Goal: Obtain resource: Obtain resource

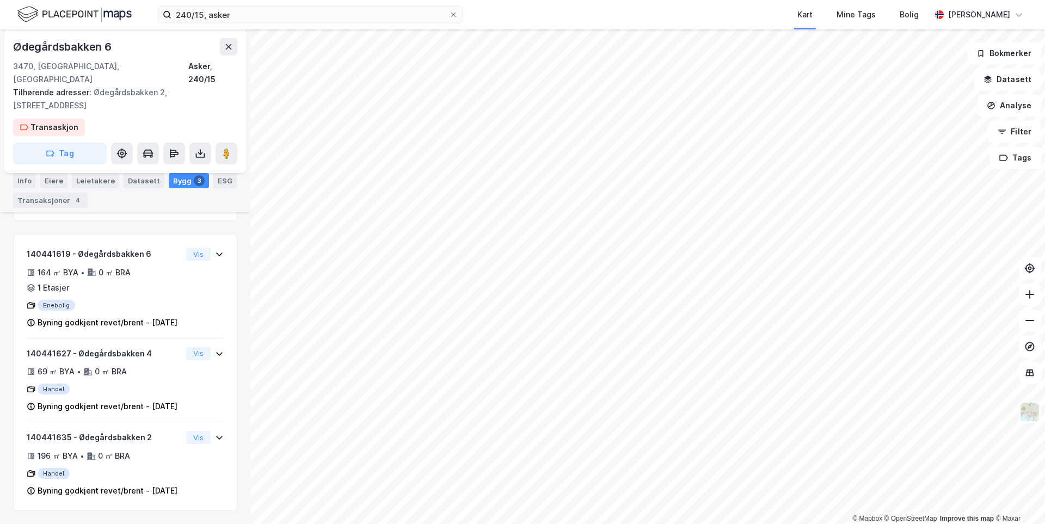
scroll to position [191, 0]
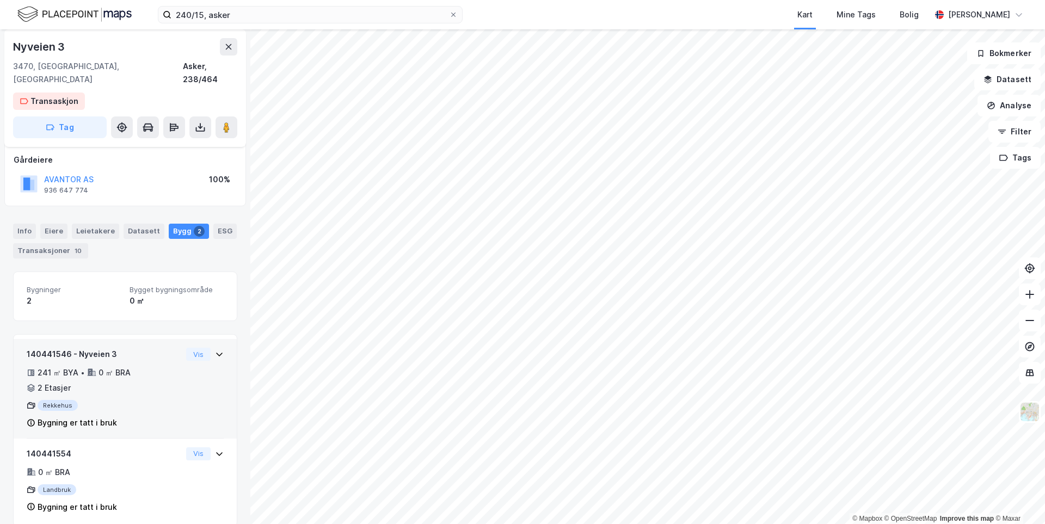
scroll to position [63, 0]
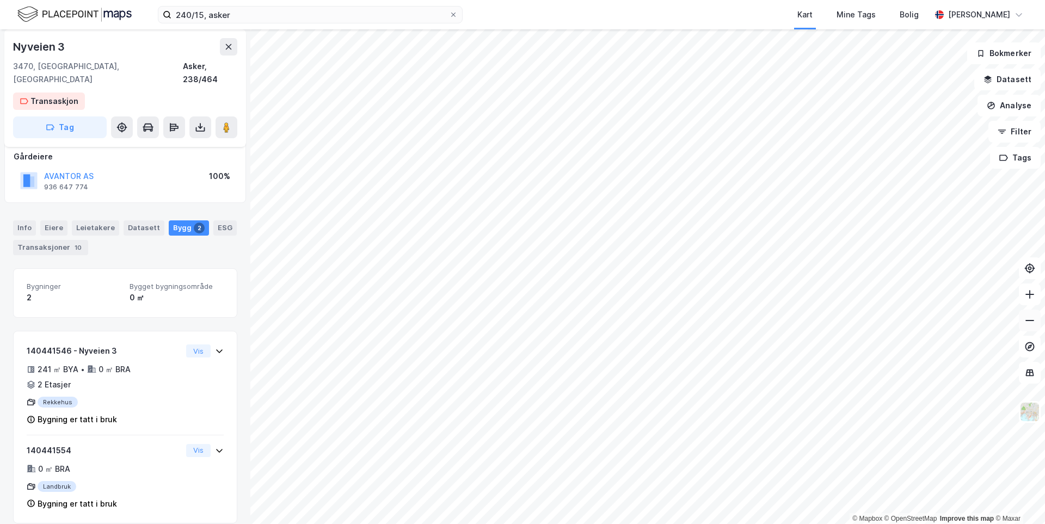
click at [1030, 328] on button at bounding box center [1030, 321] width 22 height 22
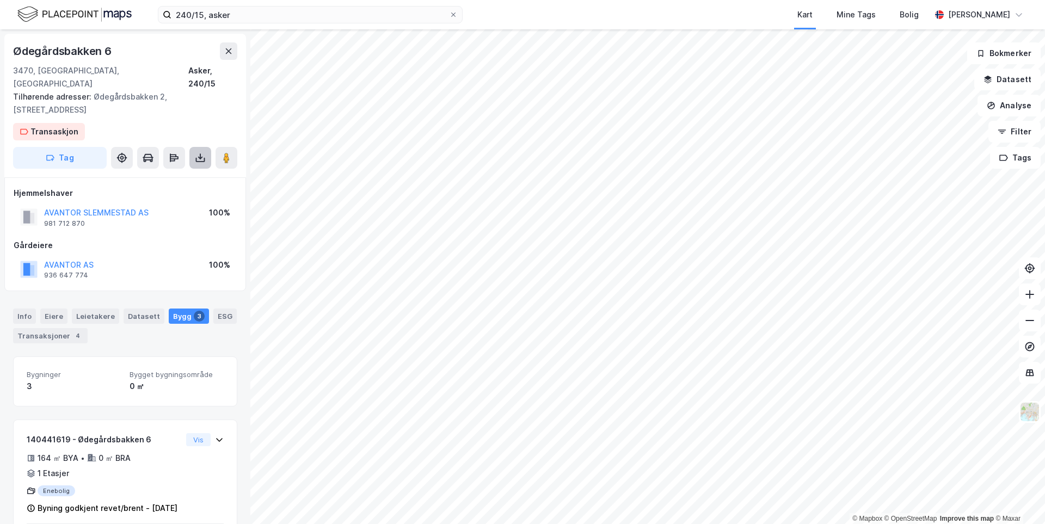
click at [198, 151] on button at bounding box center [200, 158] width 22 height 22
click at [192, 171] on div "Last ned grunnbok" at bounding box center [153, 179] width 116 height 17
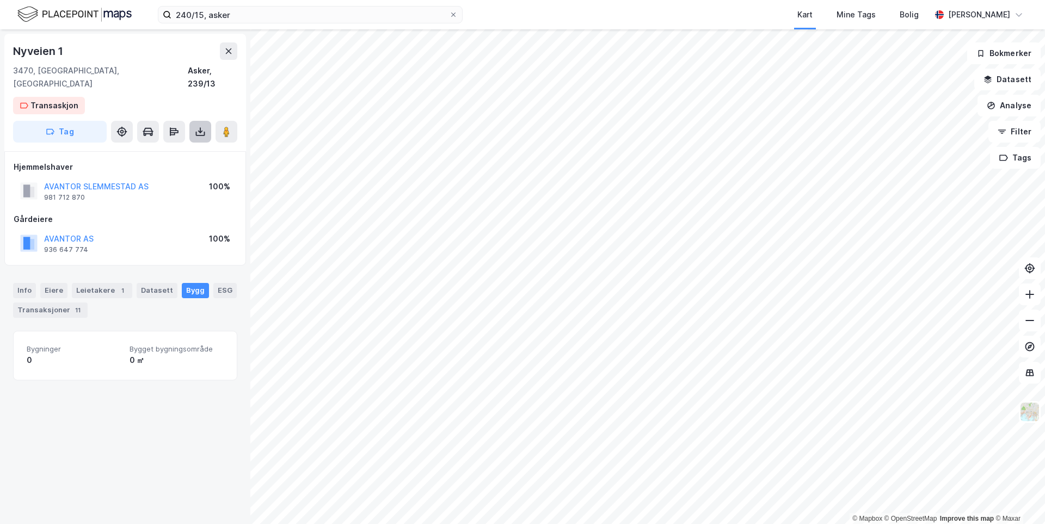
click at [197, 126] on icon at bounding box center [200, 131] width 11 height 11
click at [192, 145] on div "Last ned grunnbok" at bounding box center [153, 153] width 116 height 17
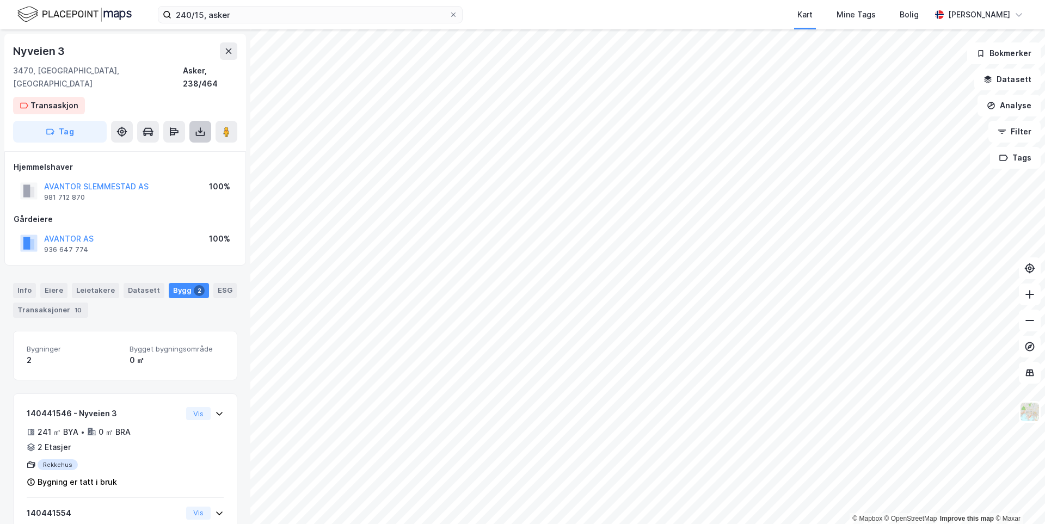
click at [205, 126] on button at bounding box center [200, 132] width 22 height 22
click at [192, 145] on div "Last ned grunnbok" at bounding box center [153, 153] width 116 height 17
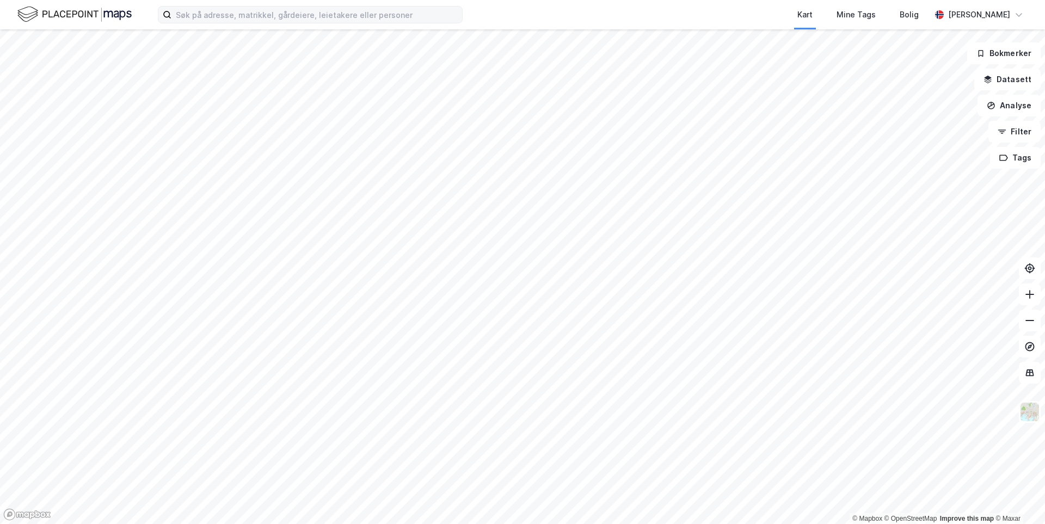
click at [199, 23] on div "Kart Mine Tags Bolig [PERSON_NAME]" at bounding box center [522, 14] width 1045 height 29
click at [199, 16] on input at bounding box center [317, 15] width 291 height 16
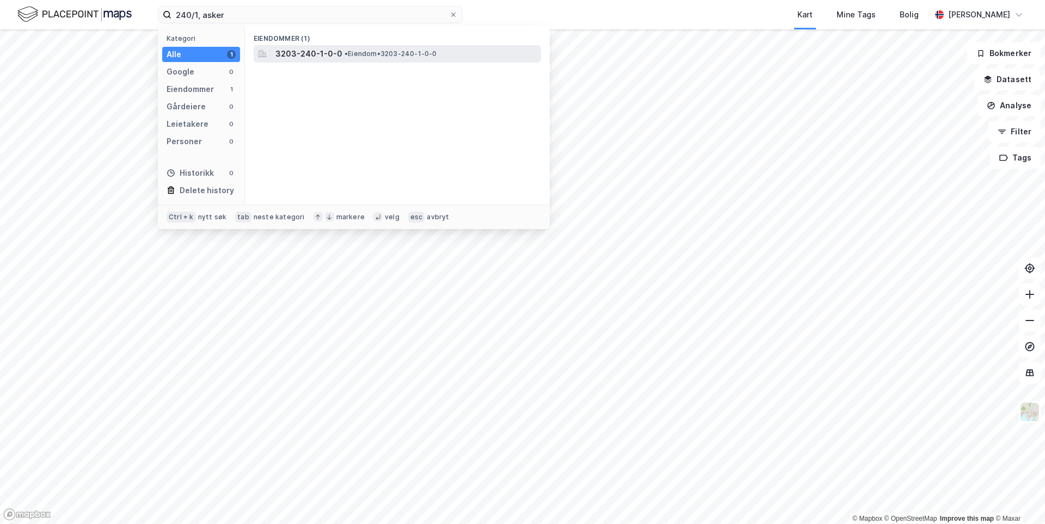
click at [277, 52] on span "3203-240-1-0-0" at bounding box center [309, 53] width 67 height 13
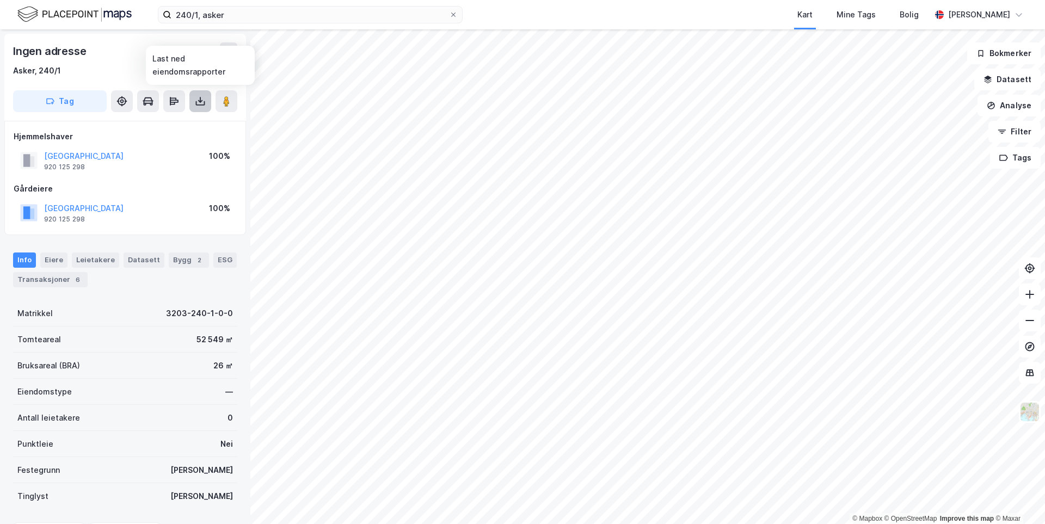
click at [198, 99] on icon at bounding box center [200, 101] width 11 height 11
click at [188, 127] on div "Last ned grunnbok" at bounding box center [153, 122] width 116 height 17
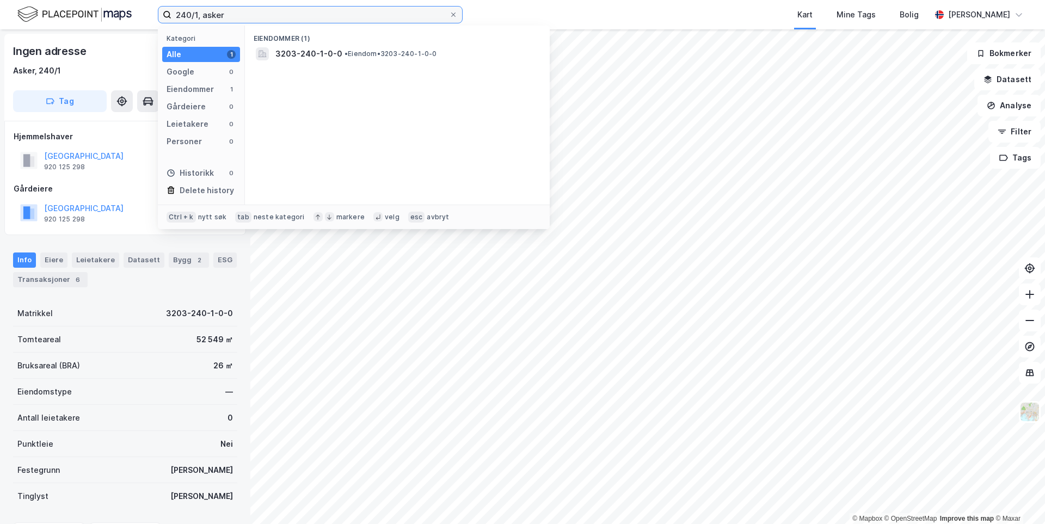
click at [256, 9] on input "240/1, asker" at bounding box center [311, 15] width 278 height 16
drag, startPoint x: 197, startPoint y: 13, endPoint x: 158, endPoint y: 11, distance: 38.2
click at [158, 11] on label "240/1, asker" at bounding box center [310, 14] width 305 height 17
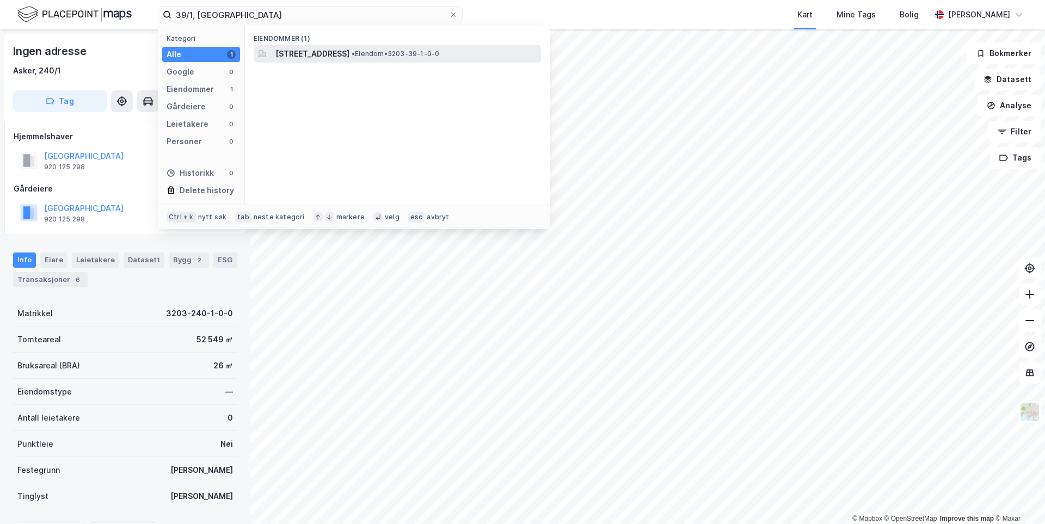
click at [355, 53] on span "•" at bounding box center [353, 54] width 3 height 8
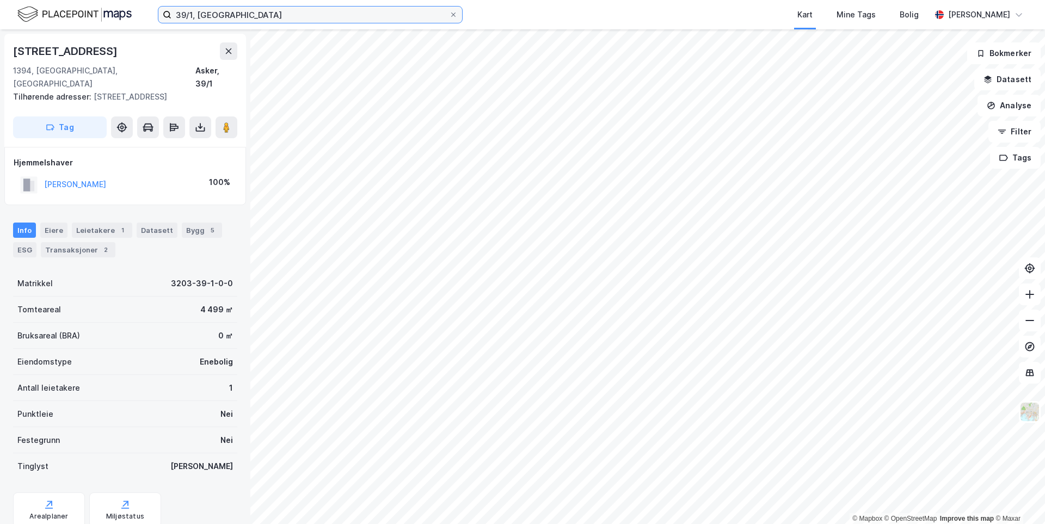
click at [177, 15] on input "39/1, asker" at bounding box center [311, 15] width 278 height 16
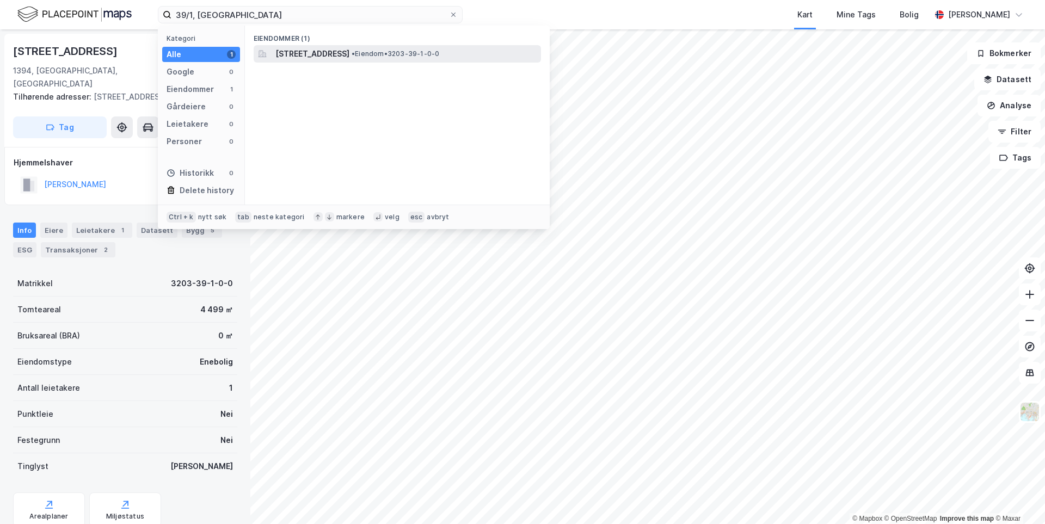
click at [290, 48] on span "Nesbruveien 74A, 1394, NESBRU, ASKER" at bounding box center [313, 53] width 74 height 13
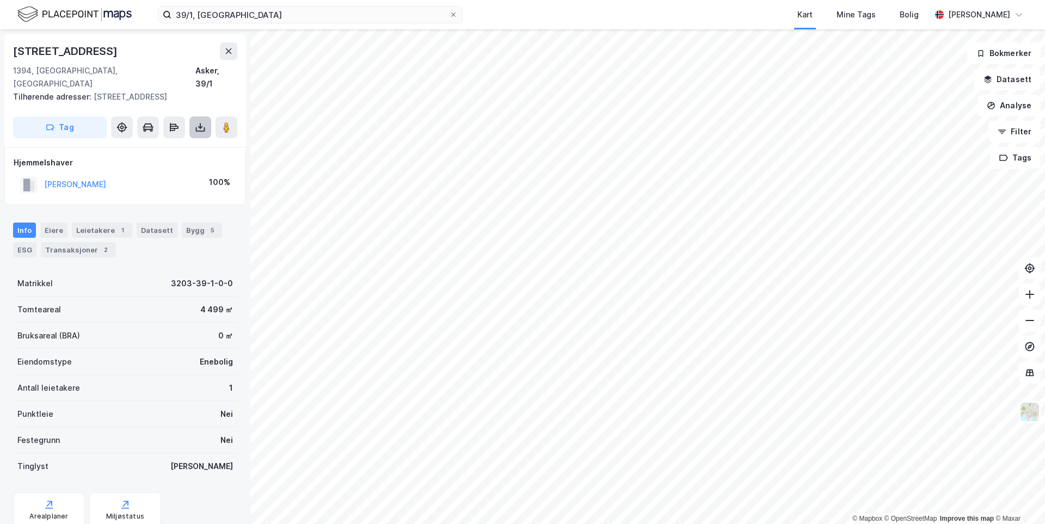
click at [198, 127] on icon at bounding box center [200, 129] width 9 height 4
click at [188, 140] on div "Last ned grunnbok" at bounding box center [153, 148] width 116 height 17
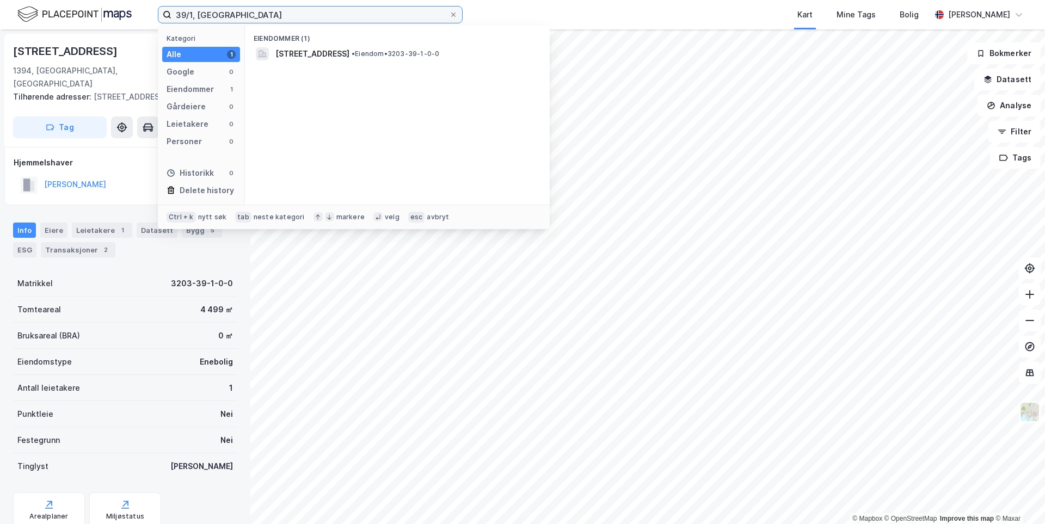
drag, startPoint x: 192, startPoint y: 15, endPoint x: 156, endPoint y: 18, distance: 36.6
click at [156, 18] on div "39/1, asker Kategori Alle 1 Google 0 Eiendommer 1 Gårdeiere 0 Leietakere 0 Pers…" at bounding box center [522, 14] width 1045 height 29
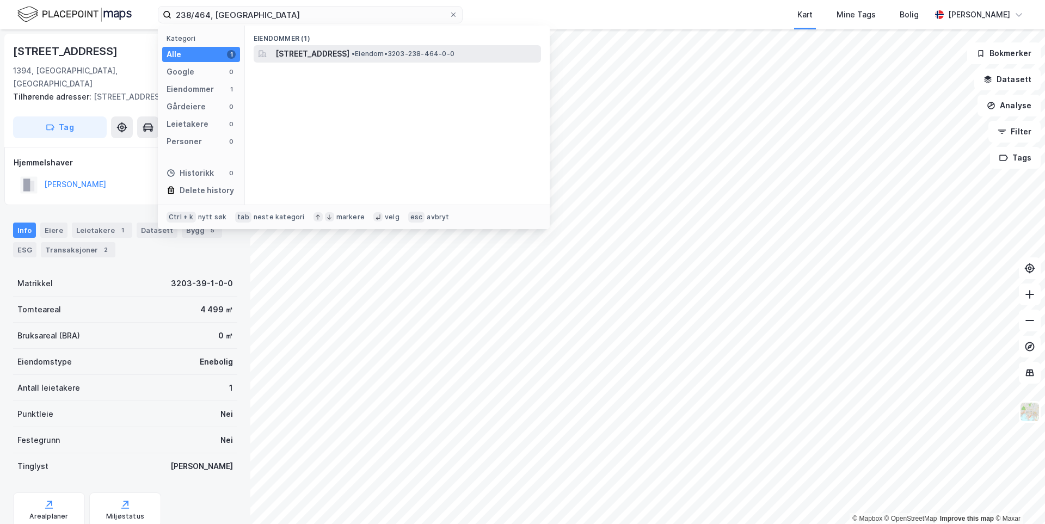
click at [282, 51] on span "Nyveien 3, 3470, SLEMMESTAD, ASKER" at bounding box center [313, 53] width 74 height 13
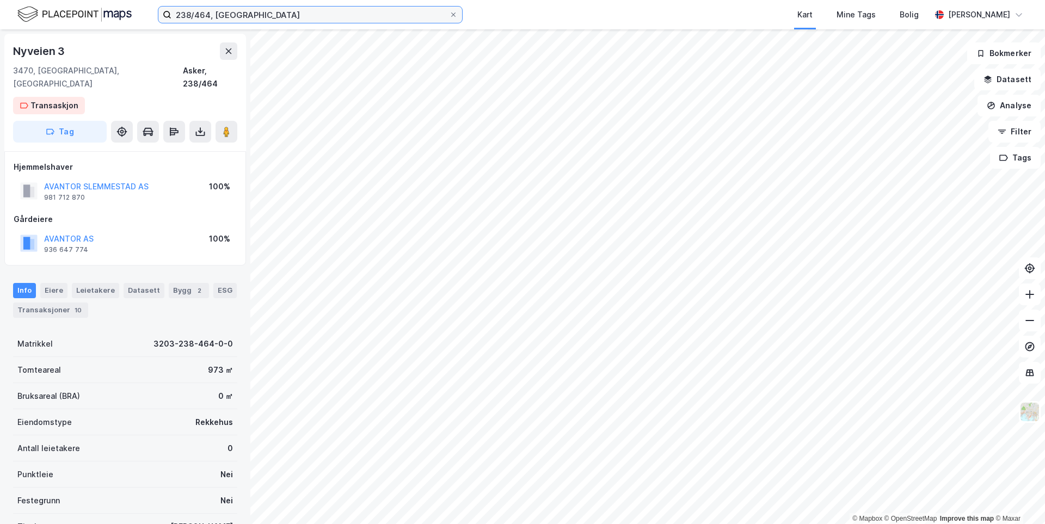
click at [210, 18] on input "238/464, asker" at bounding box center [311, 15] width 278 height 16
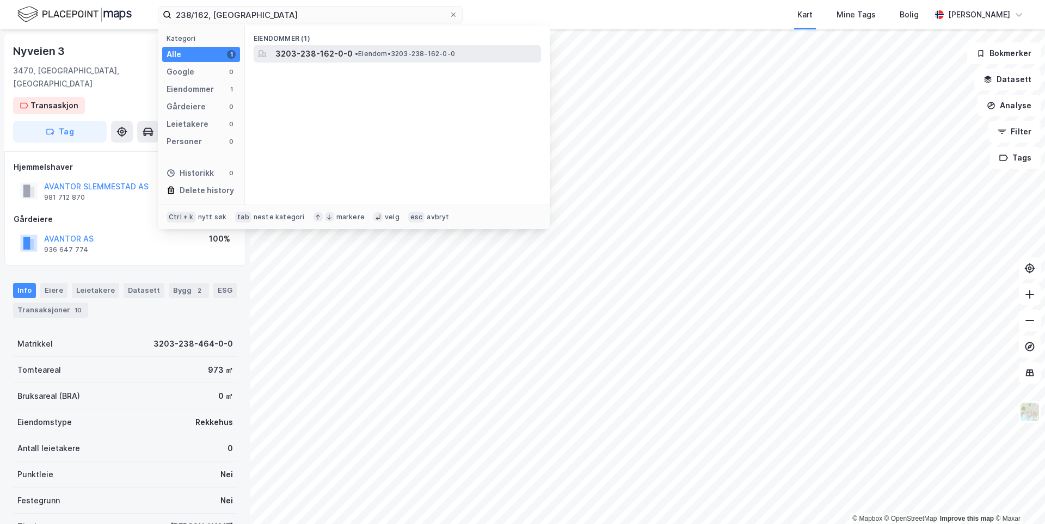
click at [343, 59] on span "3203-238-162-0-0" at bounding box center [314, 53] width 77 height 13
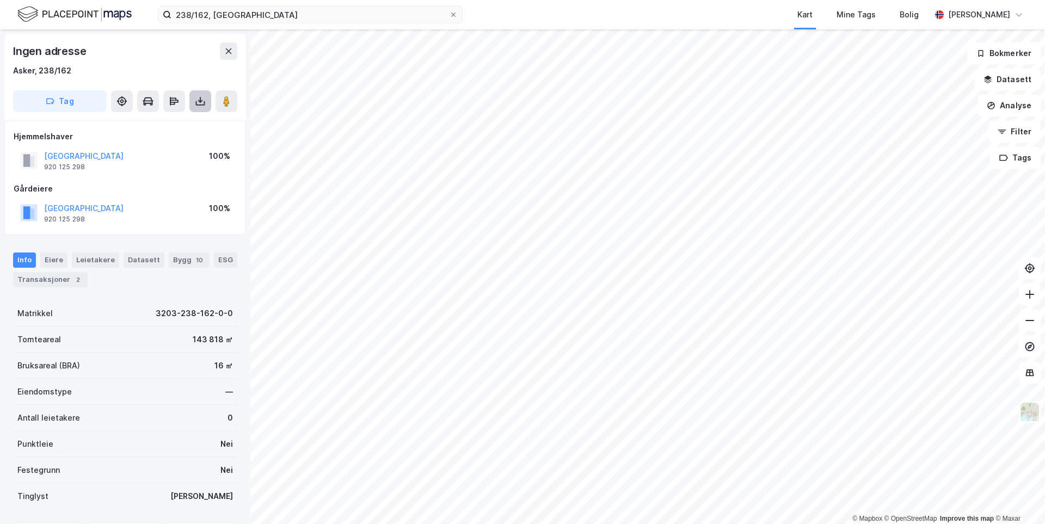
click at [194, 109] on button at bounding box center [200, 101] width 22 height 22
click at [187, 124] on div "Last ned grunnbok" at bounding box center [153, 122] width 116 height 17
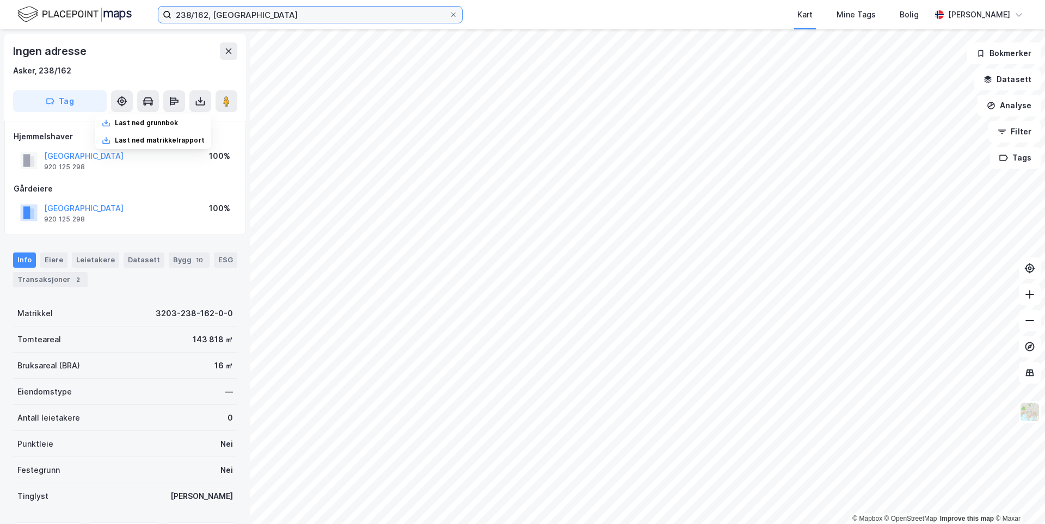
click at [207, 16] on input "238/162, asker" at bounding box center [311, 15] width 278 height 16
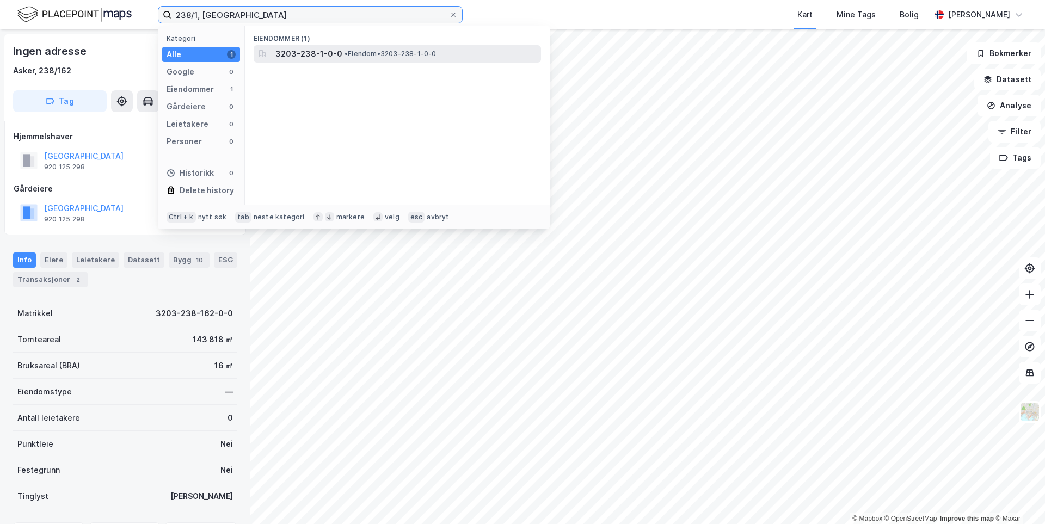
type input "238/1, asker"
click at [282, 58] on span "3203-238-1-0-0" at bounding box center [309, 53] width 67 height 13
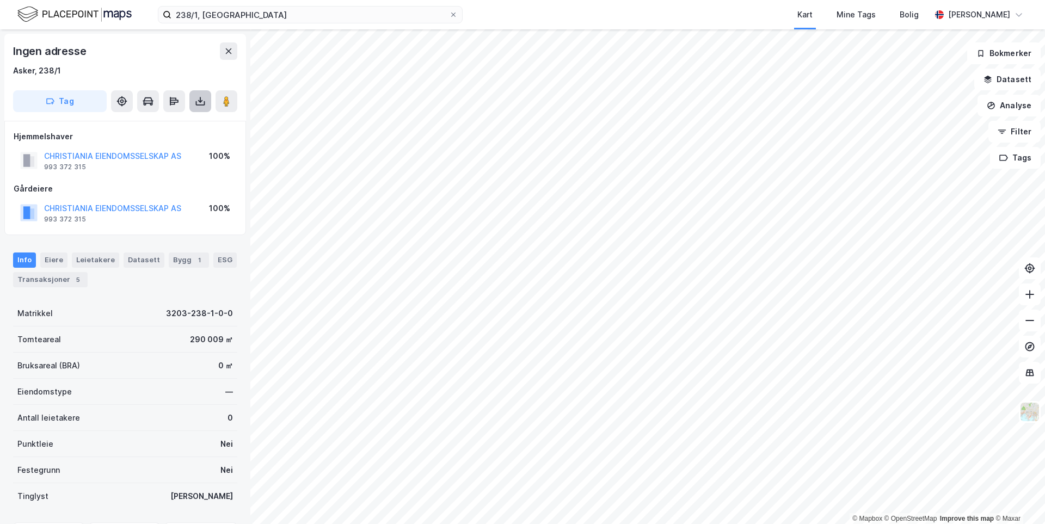
click at [199, 109] on button at bounding box center [200, 101] width 22 height 22
click at [195, 129] on div "Last ned grunnbok" at bounding box center [153, 122] width 116 height 17
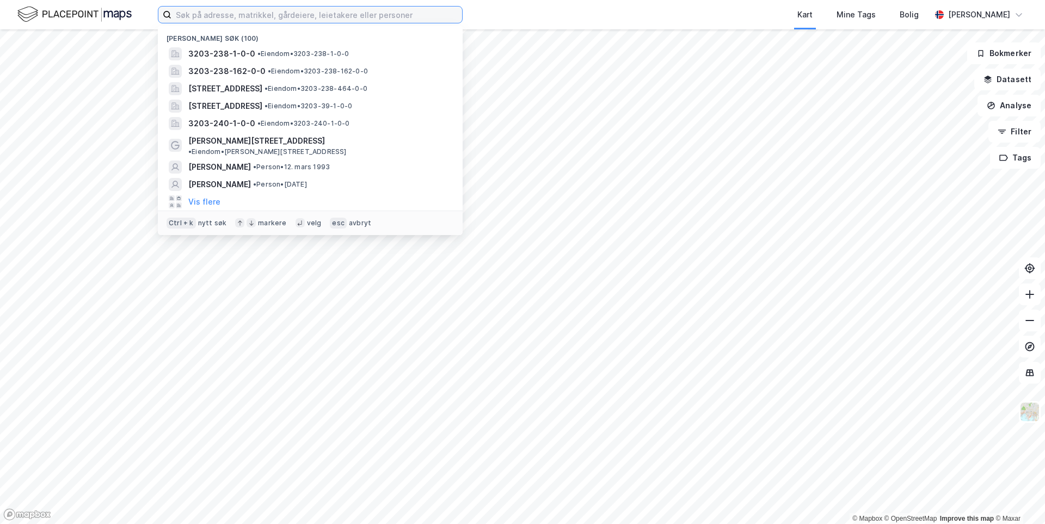
click at [312, 17] on input at bounding box center [317, 15] width 291 height 16
click at [254, 18] on input at bounding box center [317, 15] width 291 height 16
click at [270, 14] on input at bounding box center [317, 15] width 291 height 16
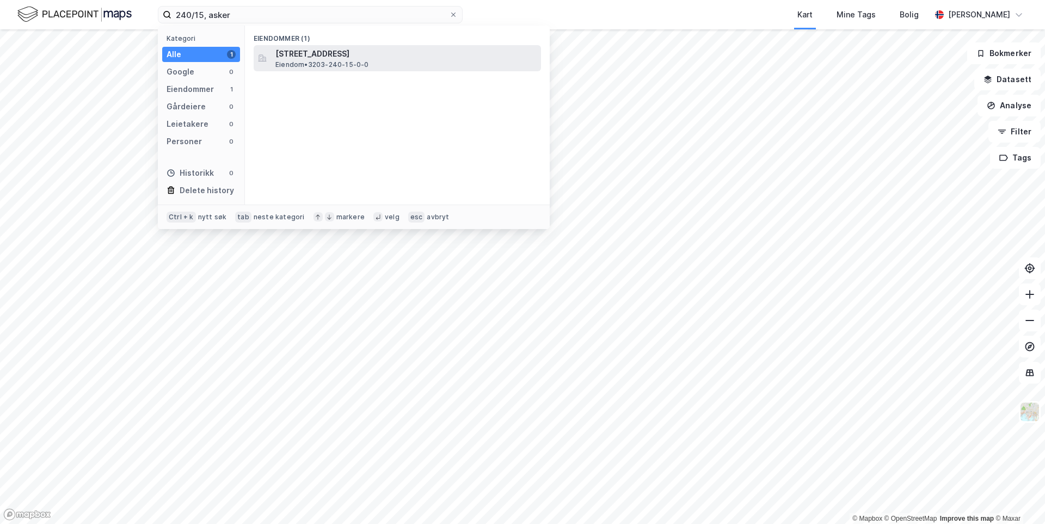
click at [301, 56] on span "[STREET_ADDRESS]" at bounding box center [406, 53] width 261 height 13
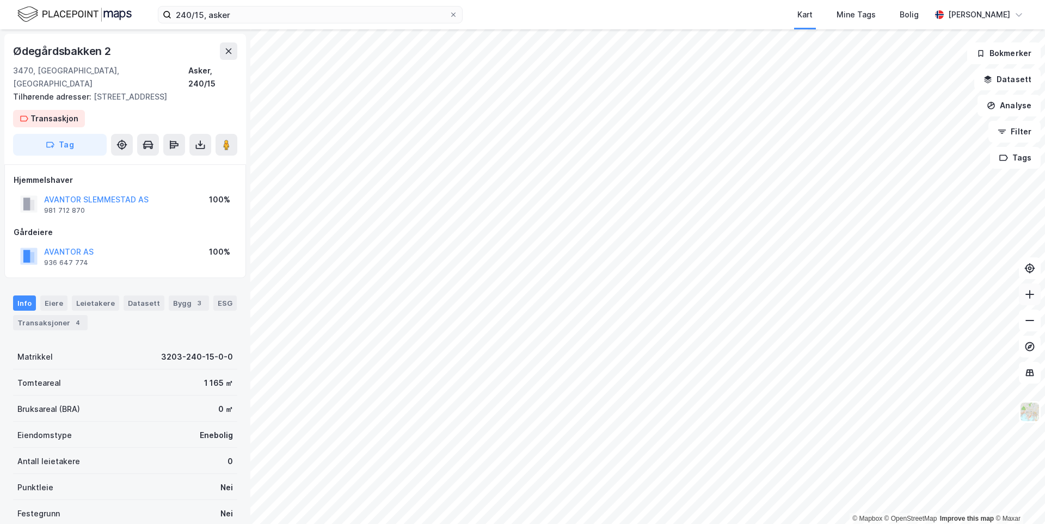
click at [1030, 296] on icon at bounding box center [1030, 294] width 11 height 11
click at [202, 152] on button at bounding box center [200, 145] width 22 height 22
click at [193, 164] on div "Last ned grunnbok" at bounding box center [153, 166] width 116 height 17
click at [1028, 324] on icon at bounding box center [1030, 320] width 11 height 11
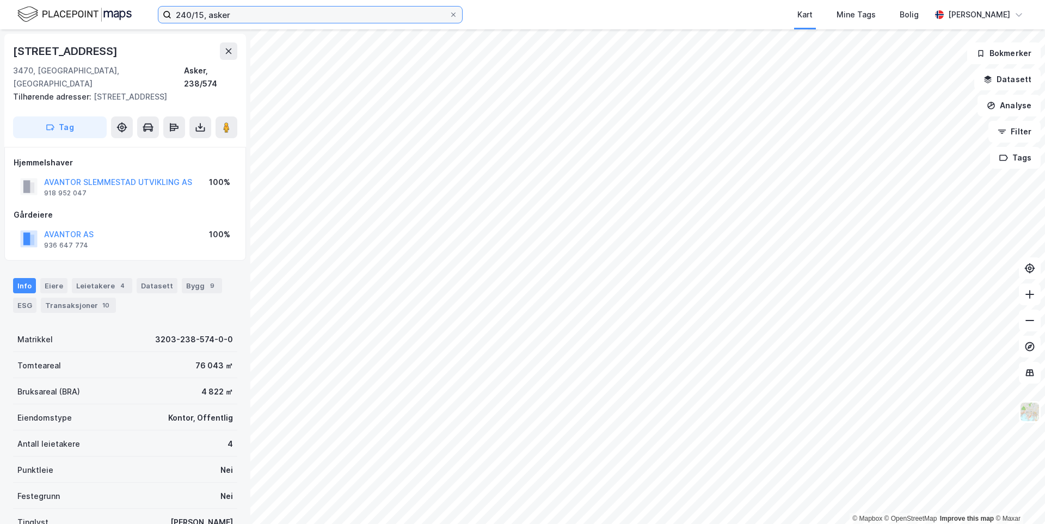
click at [201, 14] on input "240/15, asker" at bounding box center [311, 15] width 278 height 16
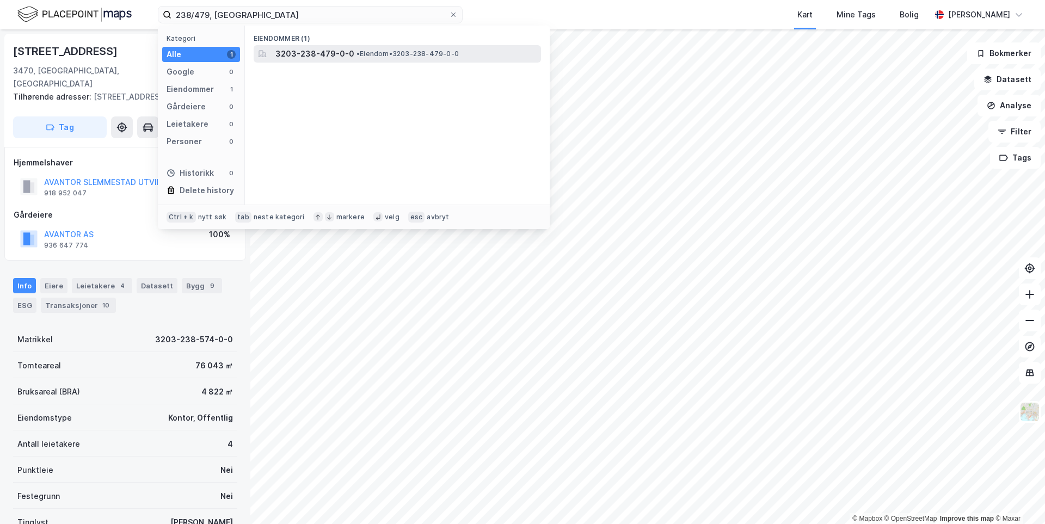
click at [264, 52] on icon at bounding box center [262, 54] width 9 height 9
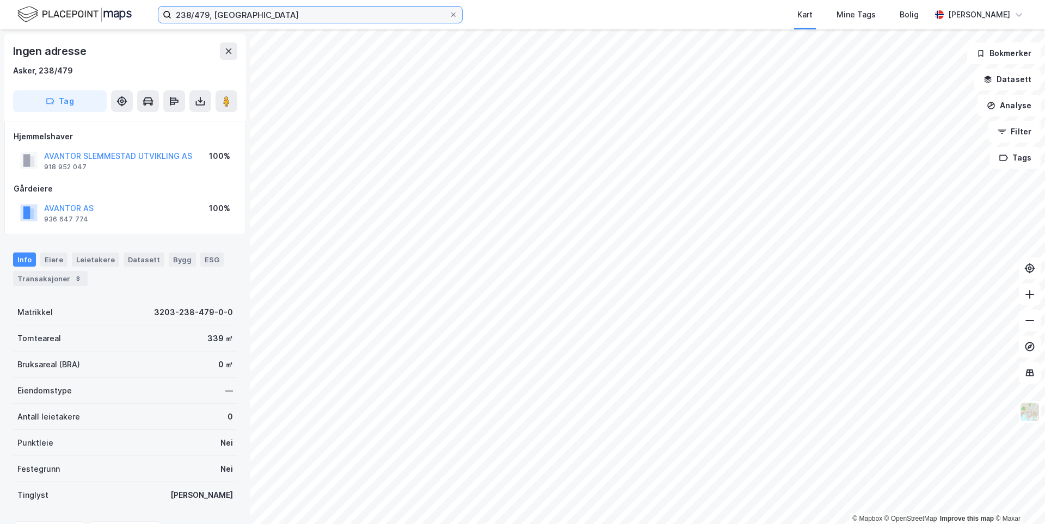
click at [208, 13] on input "238/479, asker" at bounding box center [311, 15] width 278 height 16
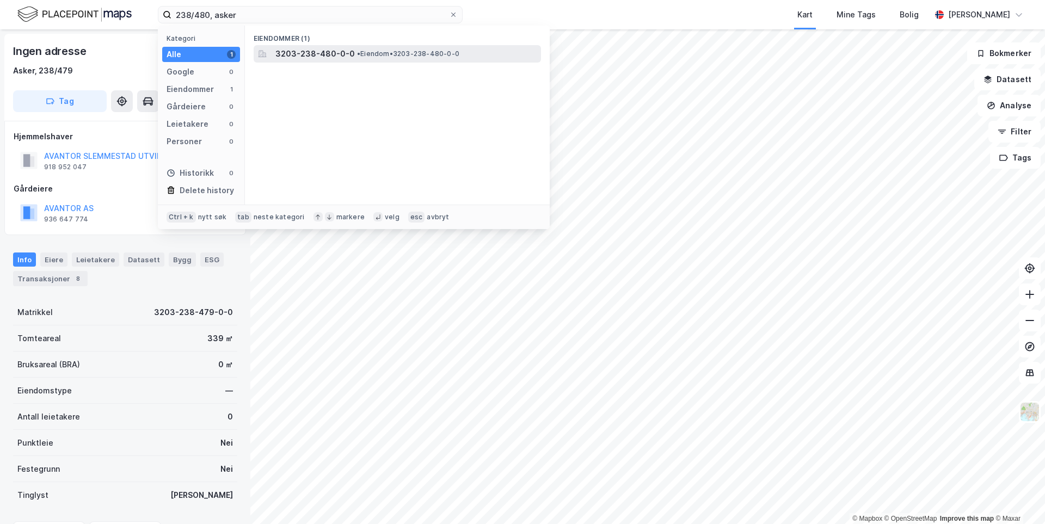
click at [320, 58] on span "3203-238-480-0-0" at bounding box center [316, 53] width 80 height 13
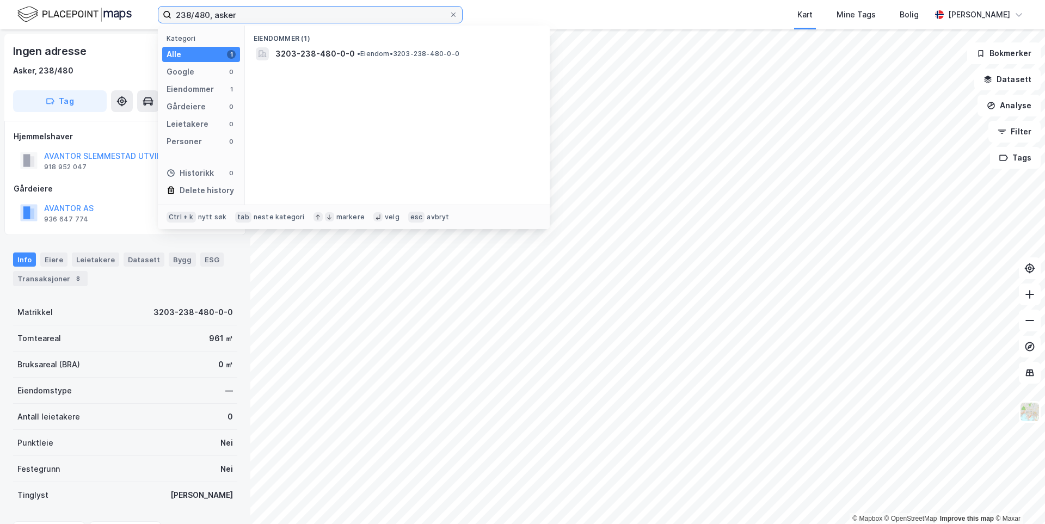
click at [209, 15] on input "238/480, asker" at bounding box center [311, 15] width 278 height 16
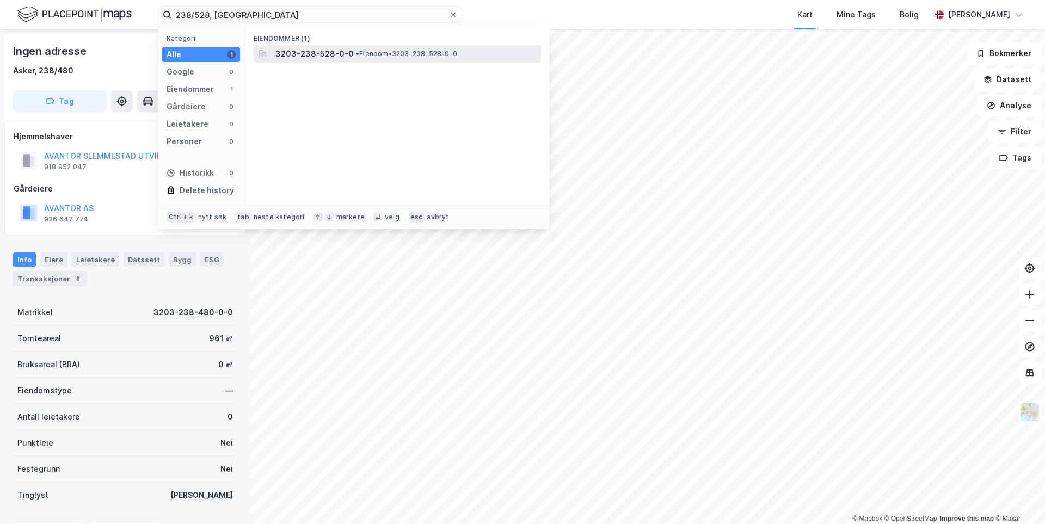
click at [289, 52] on span "3203-238-528-0-0" at bounding box center [315, 53] width 78 height 13
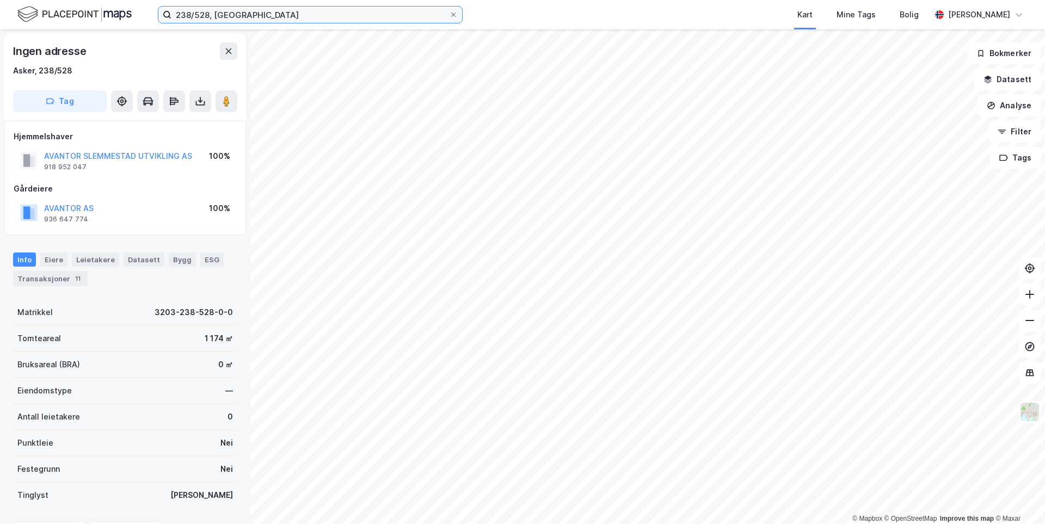
click at [209, 15] on input "238/528, asker" at bounding box center [311, 15] width 278 height 16
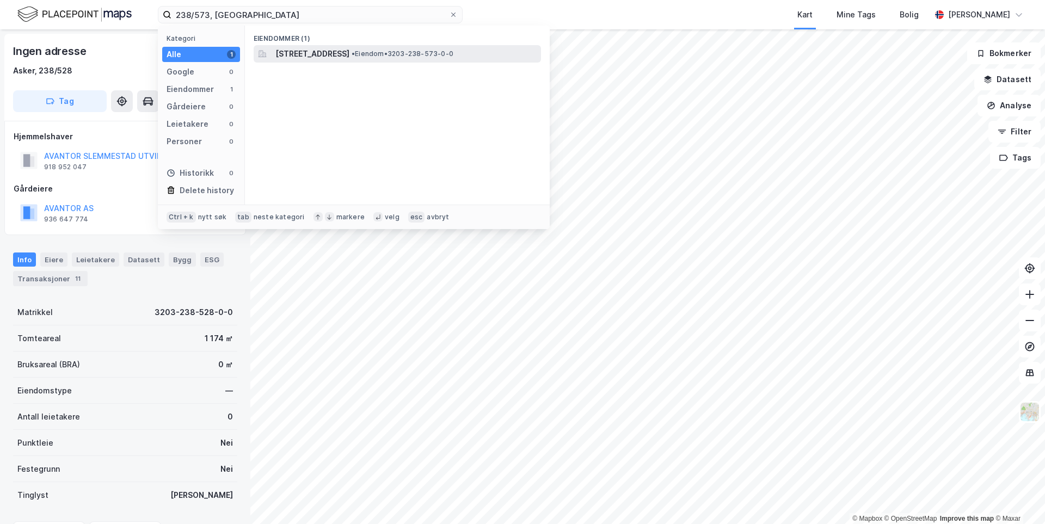
click at [302, 46] on div "Tåjeveien 3, 3470, SLEMMESTAD, ASKER • Eiendom • 3203-238-573-0-0" at bounding box center [398, 53] width 288 height 17
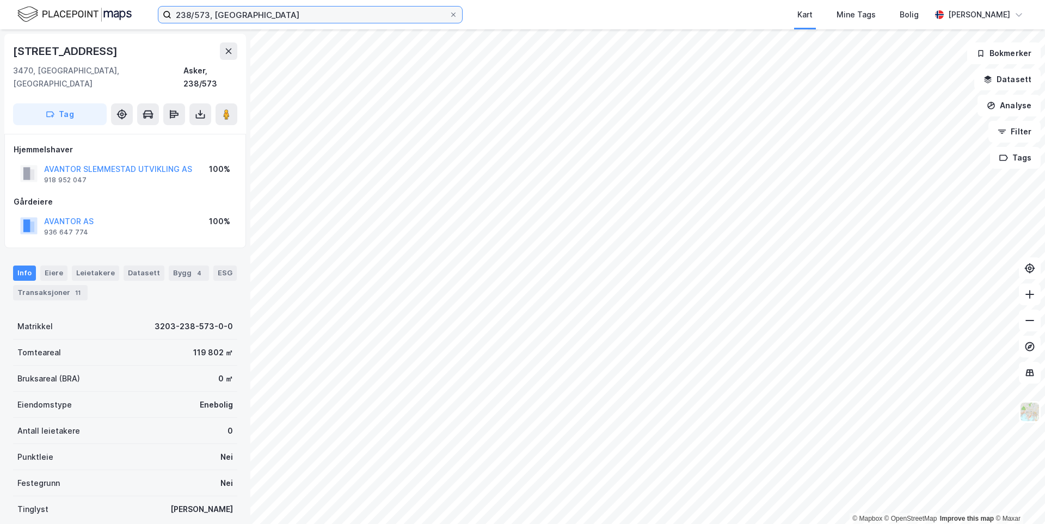
click at [209, 14] on input "238/573, asker" at bounding box center [311, 15] width 278 height 16
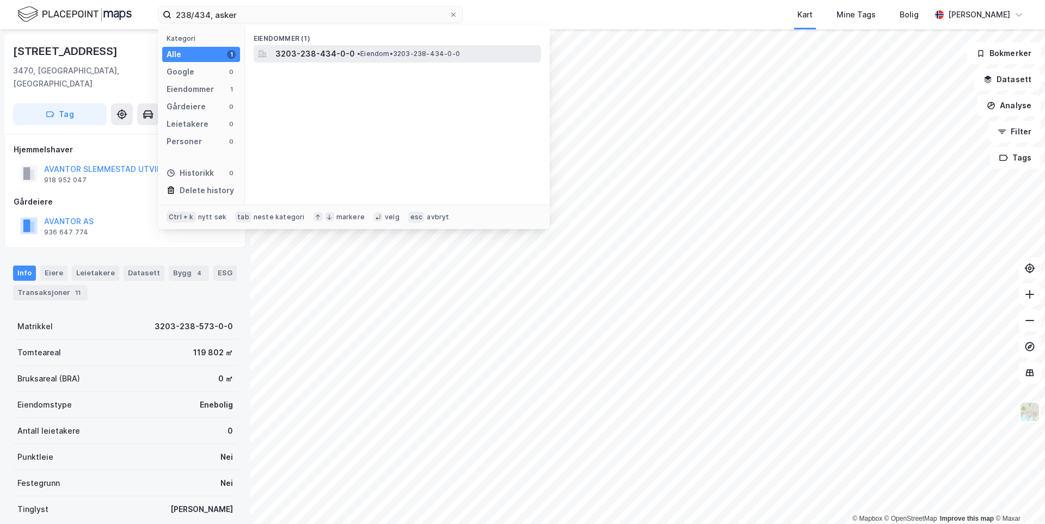
click at [288, 56] on span "3203-238-434-0-0" at bounding box center [316, 53] width 80 height 13
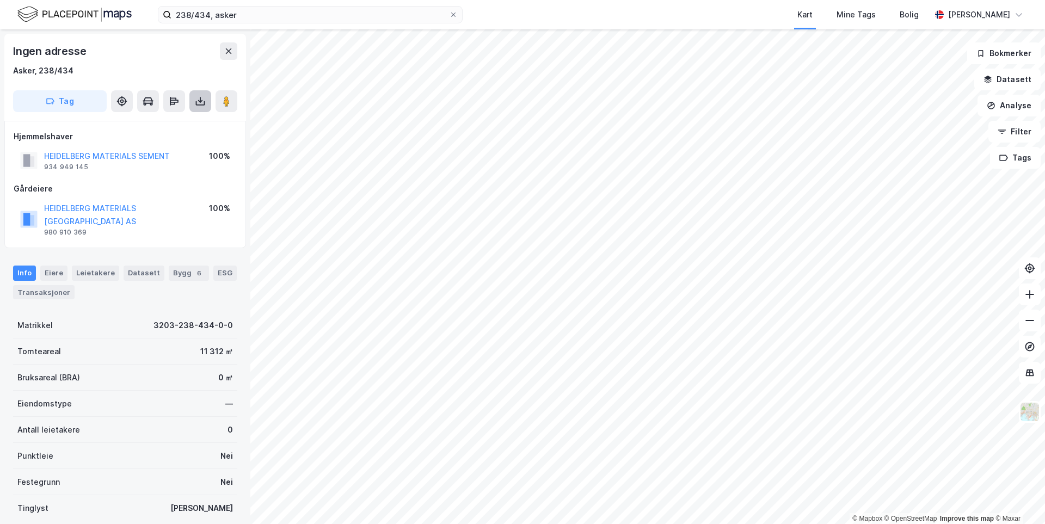
click at [196, 104] on icon at bounding box center [200, 103] width 9 height 4
click at [187, 125] on div "Last ned grunnbok" at bounding box center [153, 122] width 116 height 17
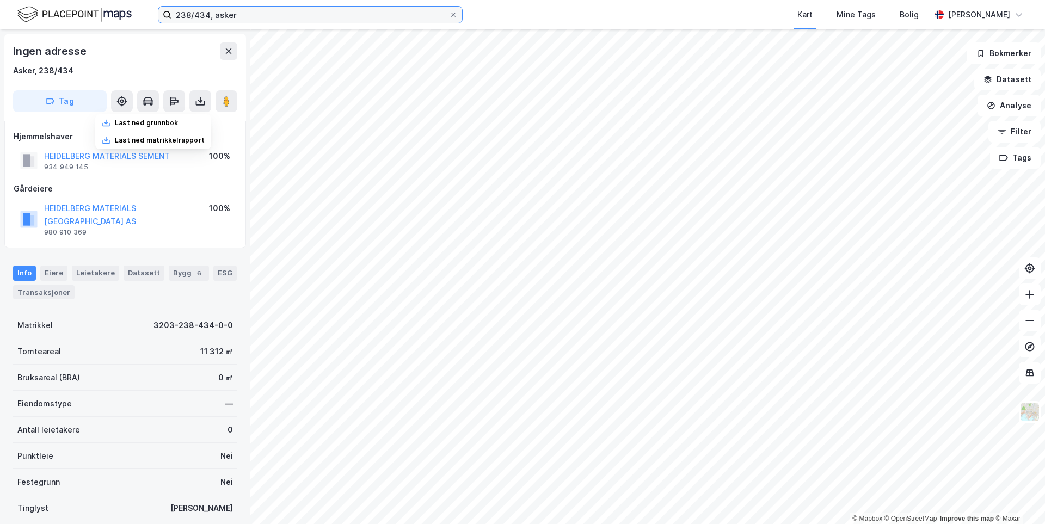
click at [288, 17] on input "238/434, asker" at bounding box center [311, 15] width 278 height 16
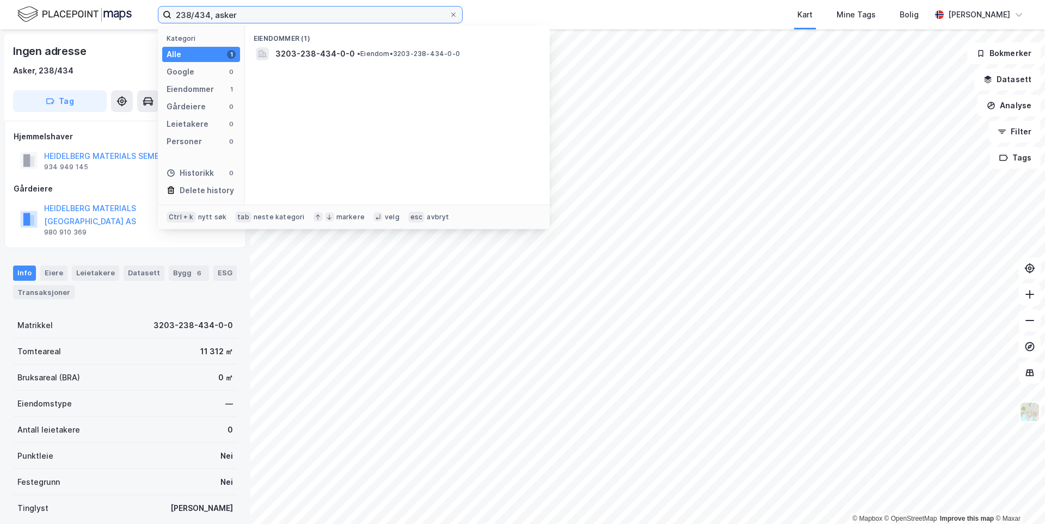
click at [210, 14] on input "238/434, asker" at bounding box center [311, 15] width 278 height 16
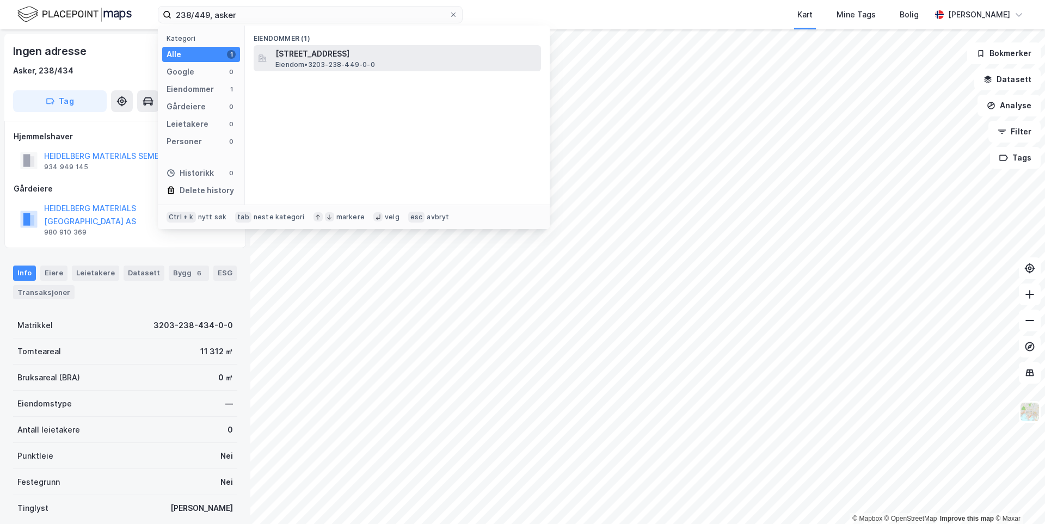
click at [294, 53] on span "Vaterlandsveien 49, 3470, SLEMMESTAD, ASKER" at bounding box center [406, 53] width 261 height 13
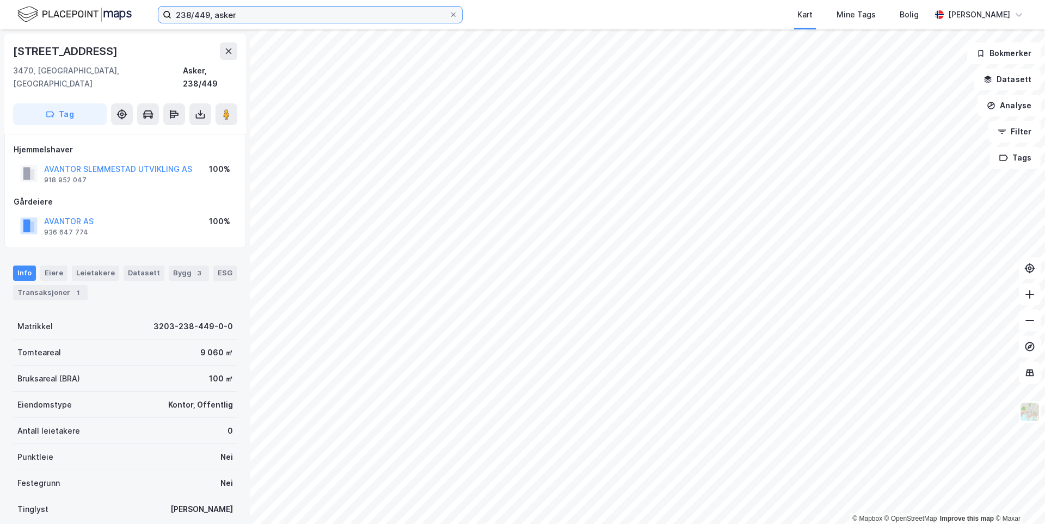
drag, startPoint x: 208, startPoint y: 15, endPoint x: 215, endPoint y: 20, distance: 7.9
click at [208, 16] on input "238/449, asker" at bounding box center [311, 15] width 278 height 16
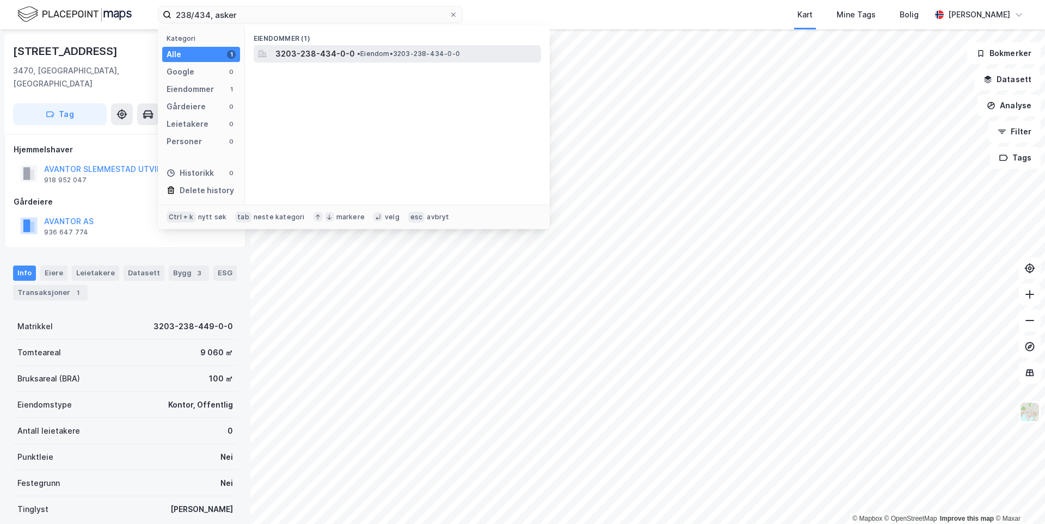
click at [283, 54] on span "3203-238-434-0-0" at bounding box center [316, 53] width 80 height 13
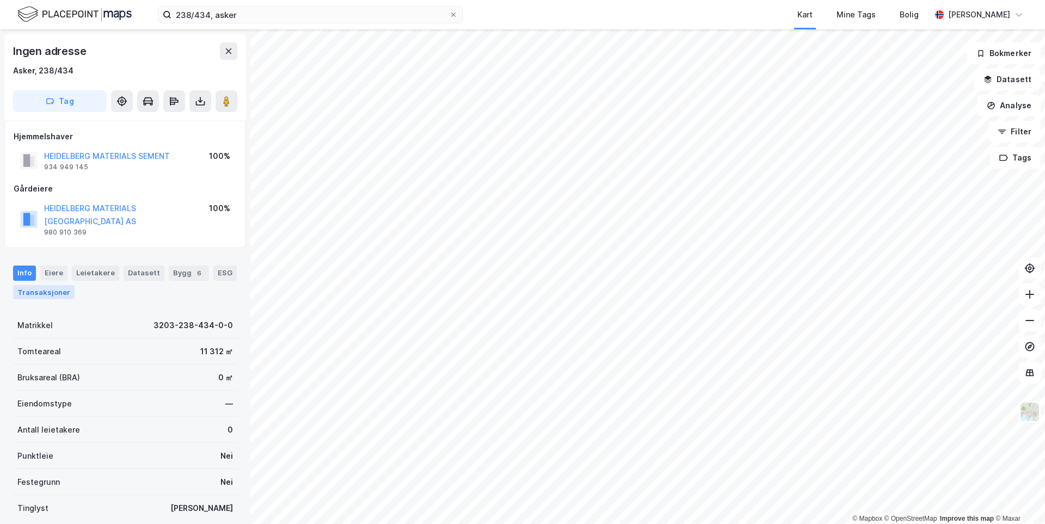
click at [50, 285] on div "Transaksjoner" at bounding box center [44, 292] width 62 height 14
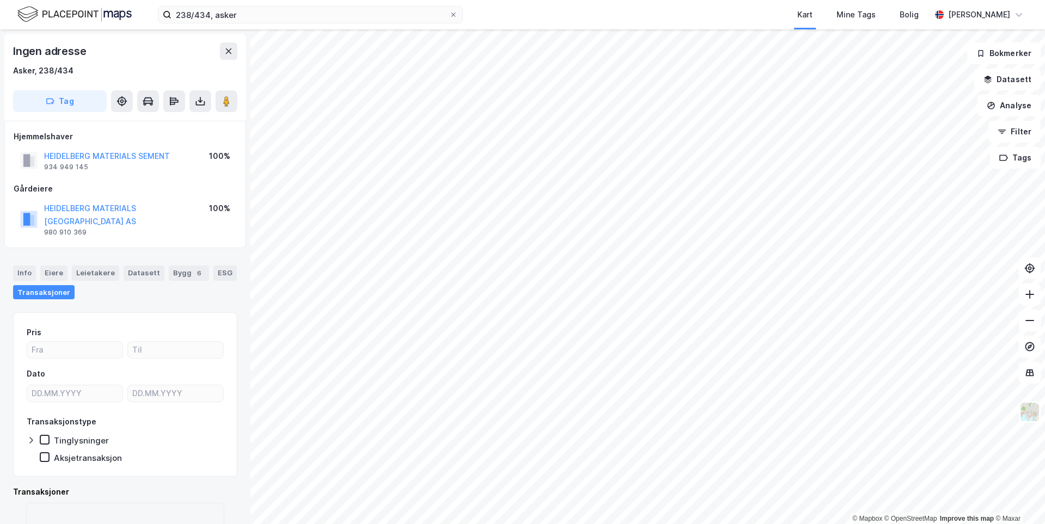
scroll to position [28, 0]
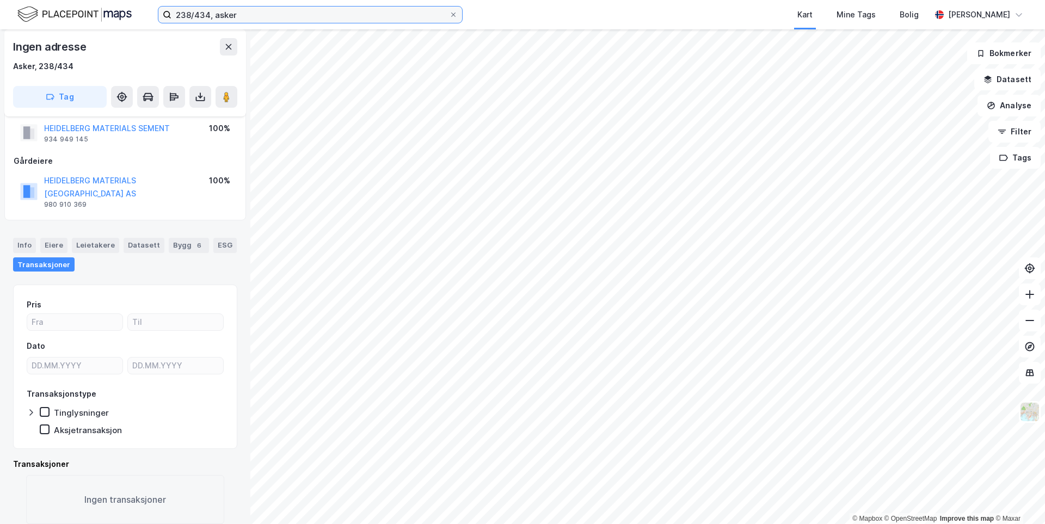
click at [209, 14] on input "238/434, asker" at bounding box center [311, 15] width 278 height 16
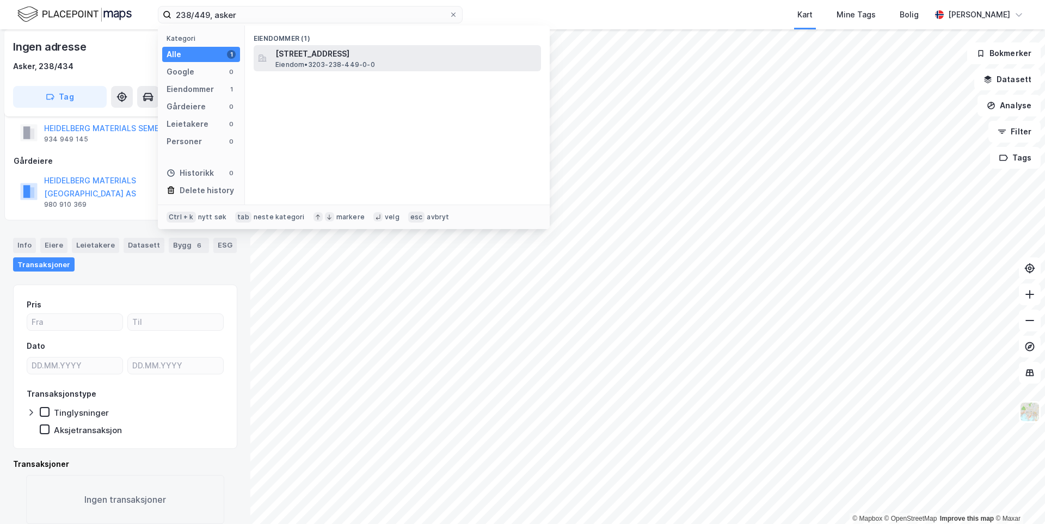
click at [311, 59] on span "Vaterlandsveien 49, 3470, SLEMMESTAD, ASKER" at bounding box center [406, 53] width 261 height 13
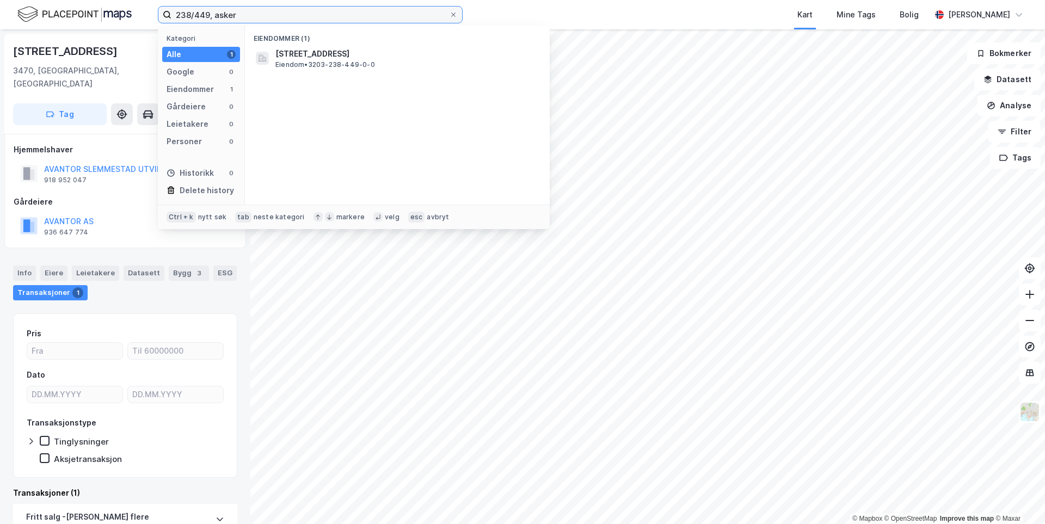
click at [209, 15] on input "238/449, asker" at bounding box center [311, 15] width 278 height 16
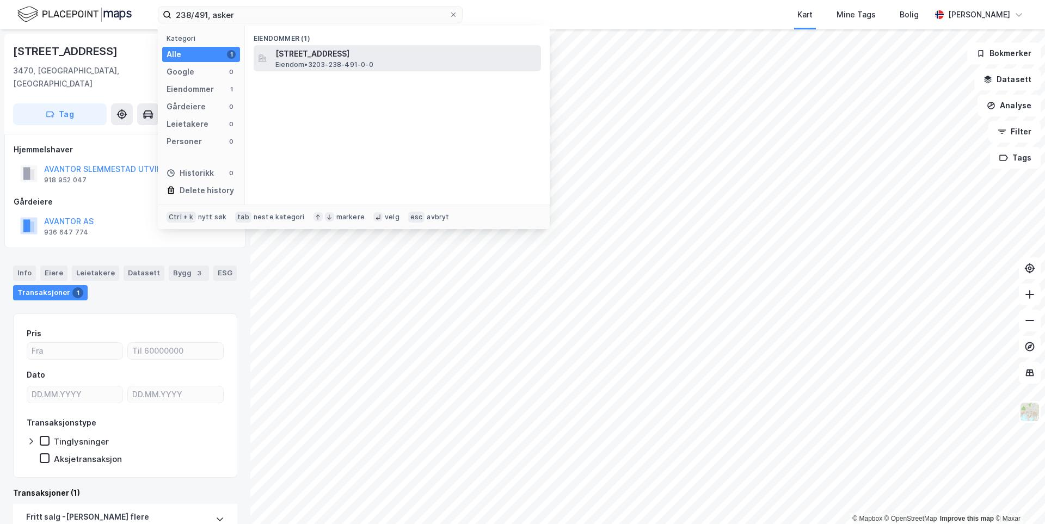
click at [310, 56] on span "Bøkkerbredden 2, 3470, SLEMMESTAD, ASKER" at bounding box center [406, 53] width 261 height 13
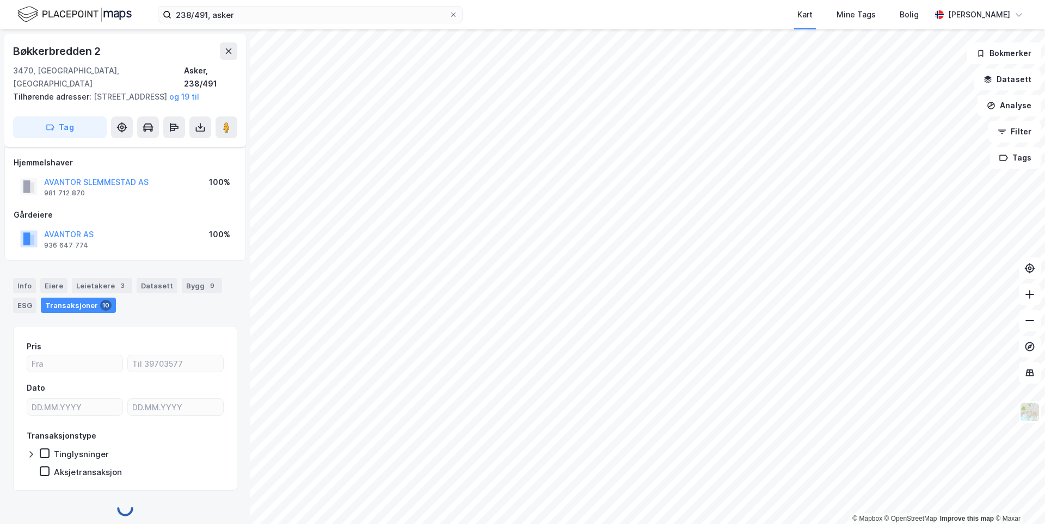
scroll to position [6, 0]
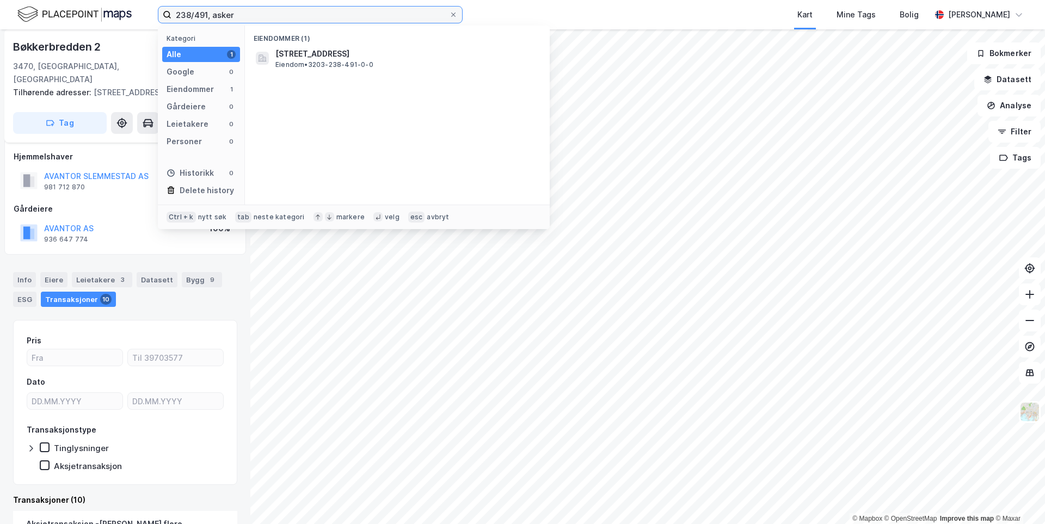
click at [208, 14] on input "238/491, asker" at bounding box center [311, 15] width 278 height 16
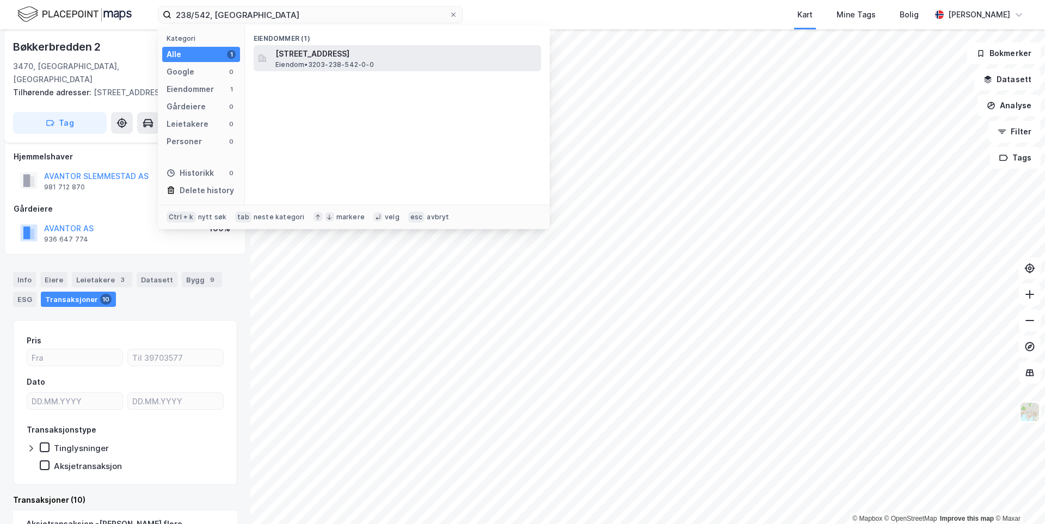
click at [324, 57] on span "Vaterlandsveien 31, 3470, SLEMMESTAD, ASKER" at bounding box center [406, 53] width 261 height 13
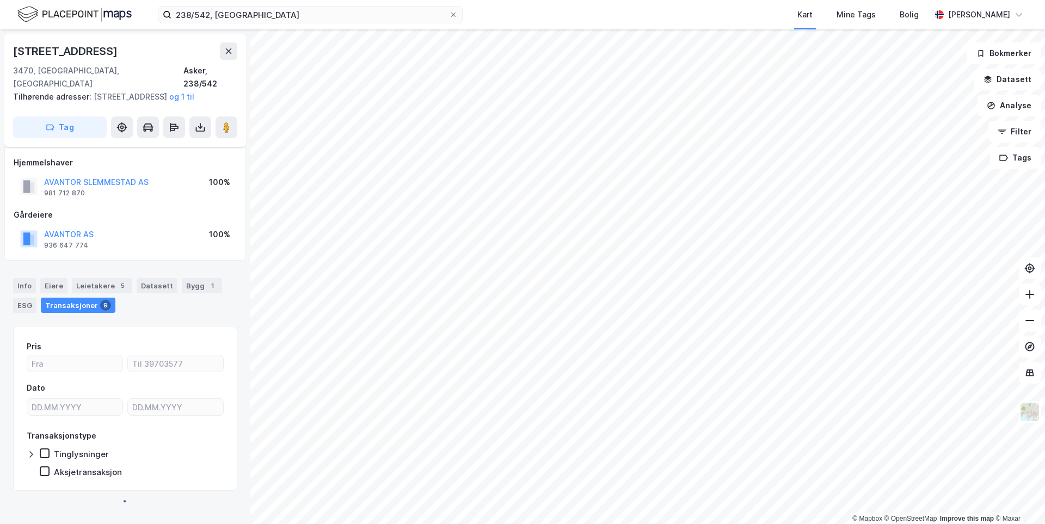
scroll to position [6, 0]
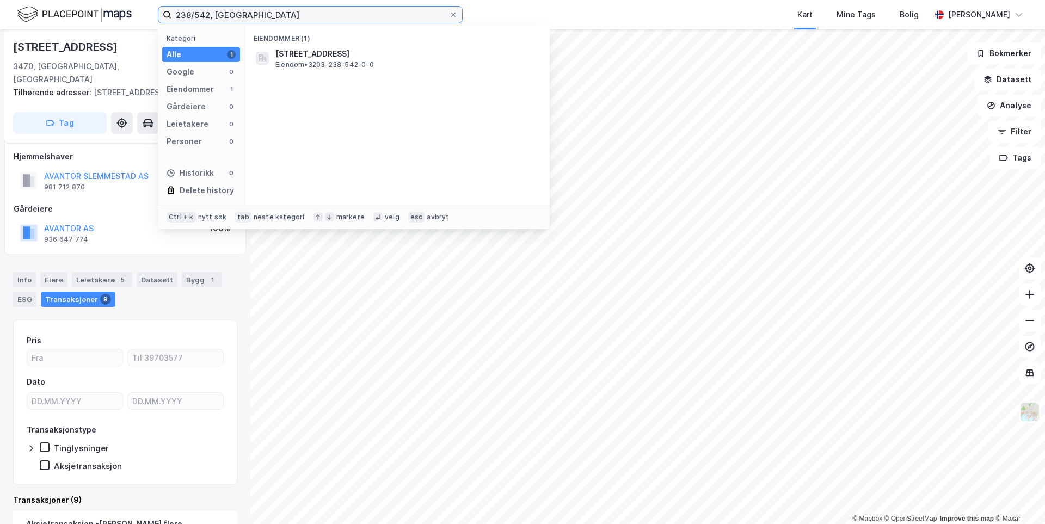
click at [209, 14] on input "238/542, asker" at bounding box center [311, 15] width 278 height 16
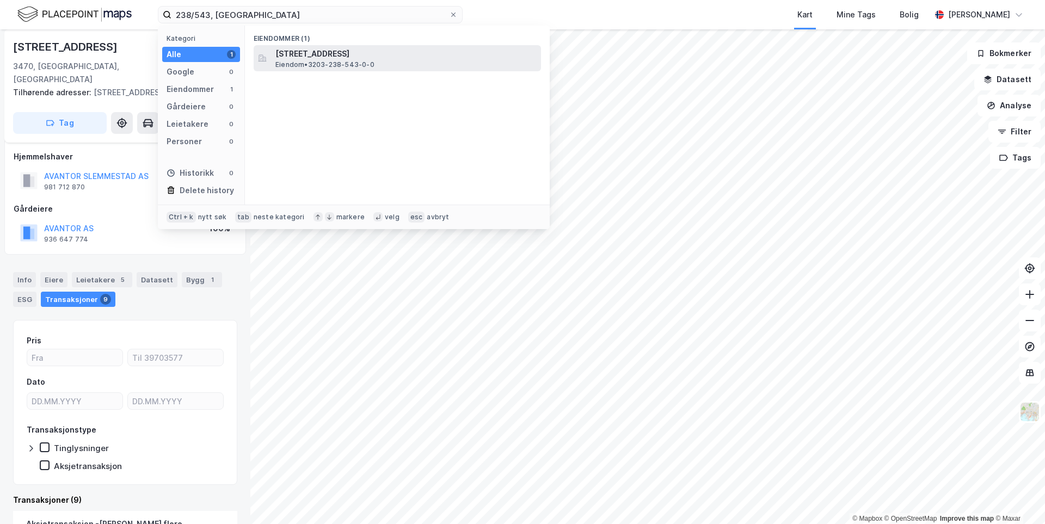
click at [316, 60] on span "Eiendom • 3203-238-543-0-0" at bounding box center [325, 64] width 99 height 9
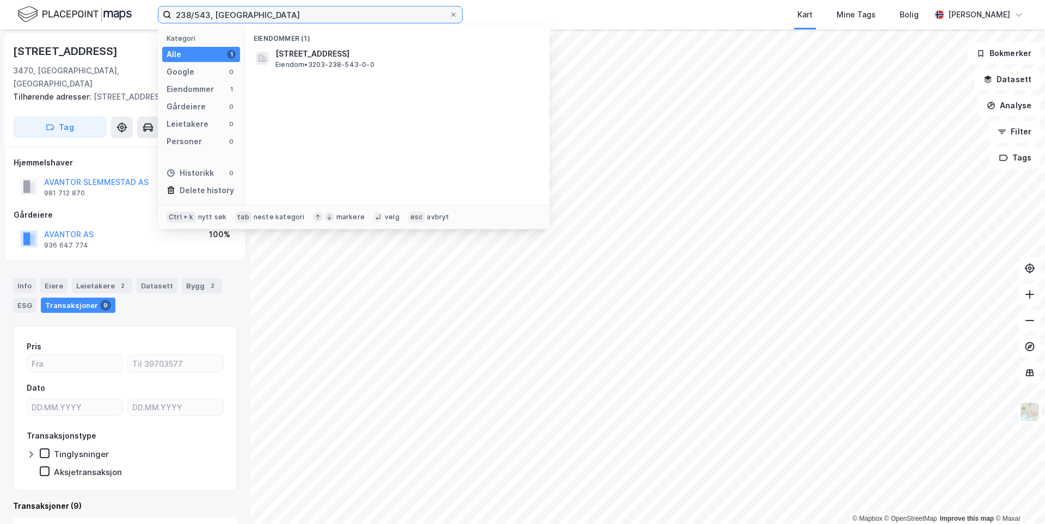
click at [210, 15] on input "238/543, asker" at bounding box center [311, 15] width 278 height 16
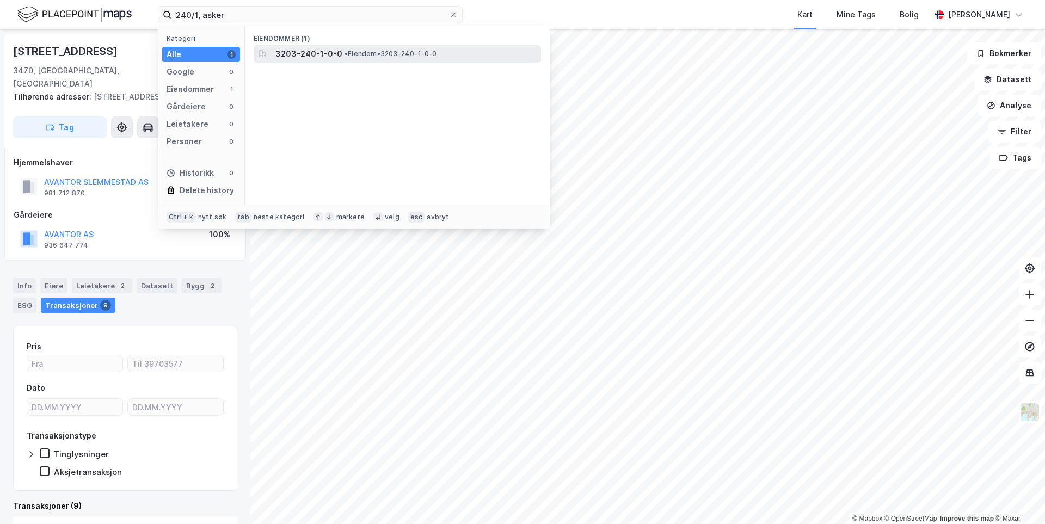
click at [320, 56] on span "3203-240-1-0-0" at bounding box center [309, 53] width 67 height 13
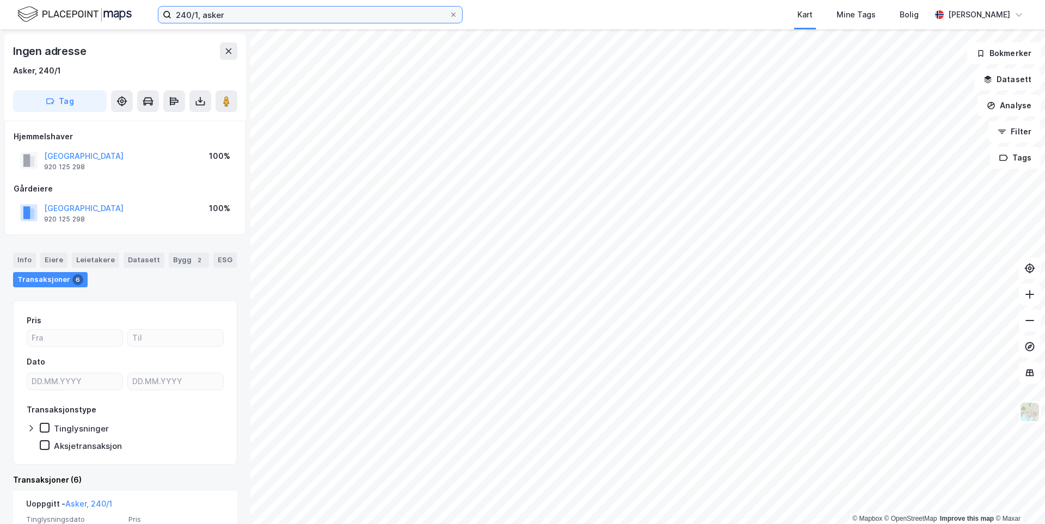
click at [198, 15] on input "240/1, asker" at bounding box center [311, 15] width 278 height 16
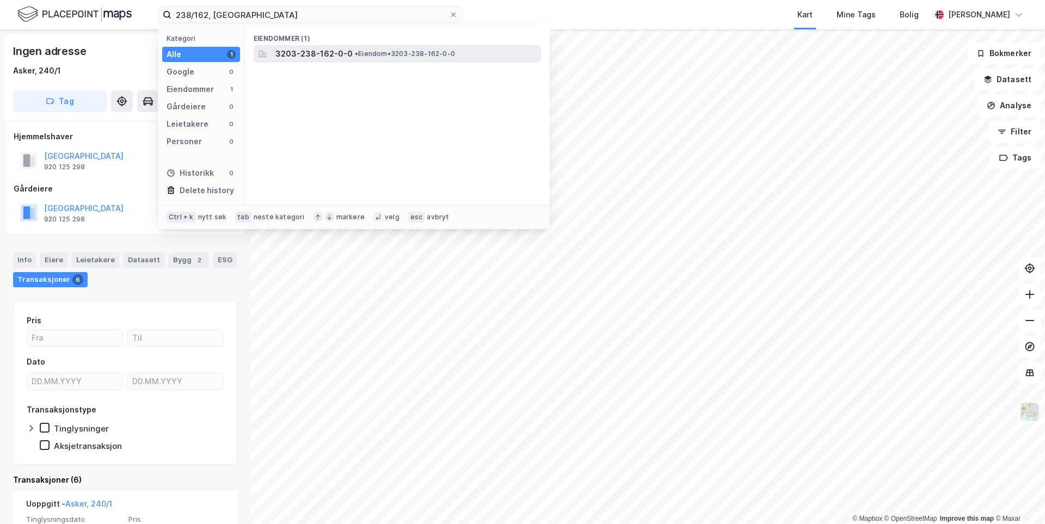
click at [355, 53] on span "•" at bounding box center [356, 54] width 3 height 8
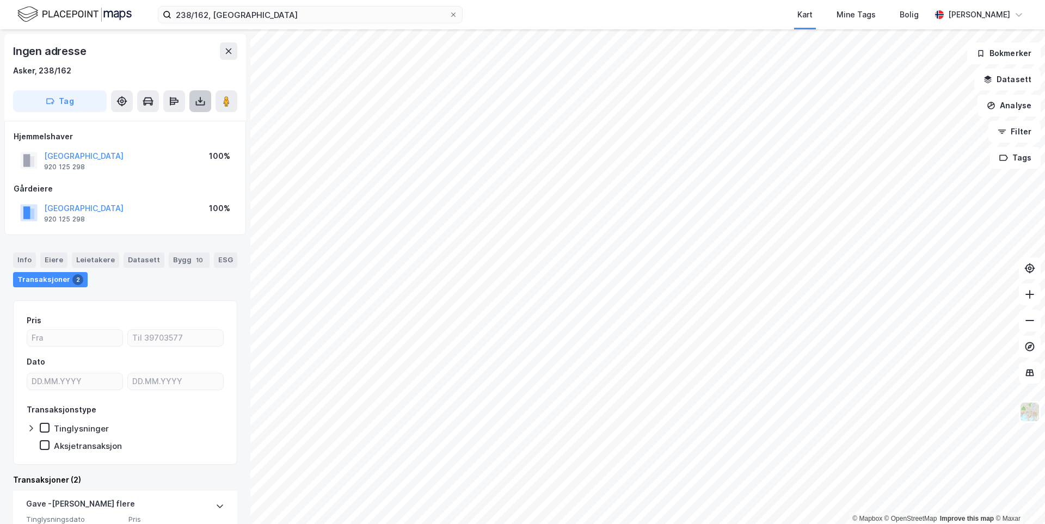
click at [194, 104] on button at bounding box center [200, 101] width 22 height 22
click at [190, 124] on div "Last ned grunnbok" at bounding box center [153, 122] width 116 height 17
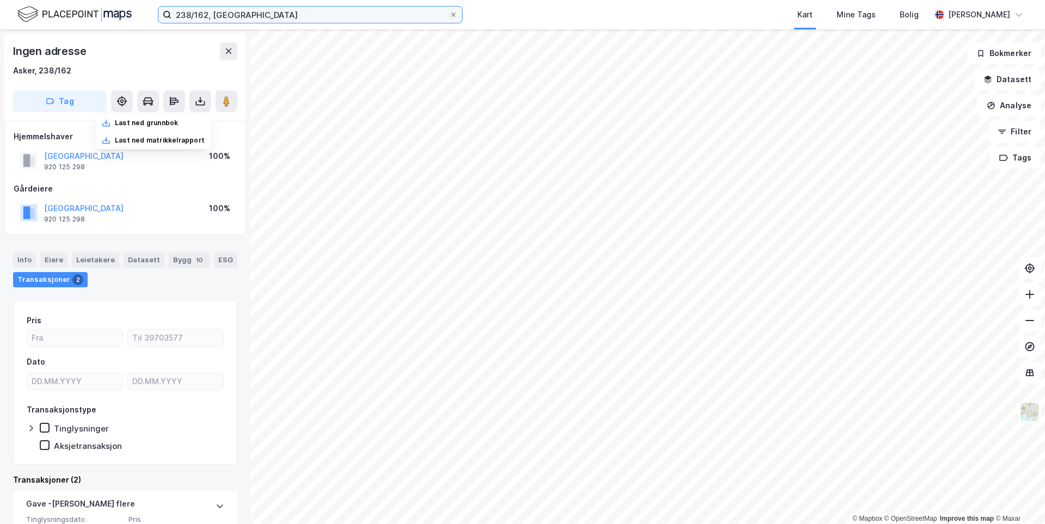
click at [208, 14] on input "238/162, asker" at bounding box center [311, 15] width 278 height 16
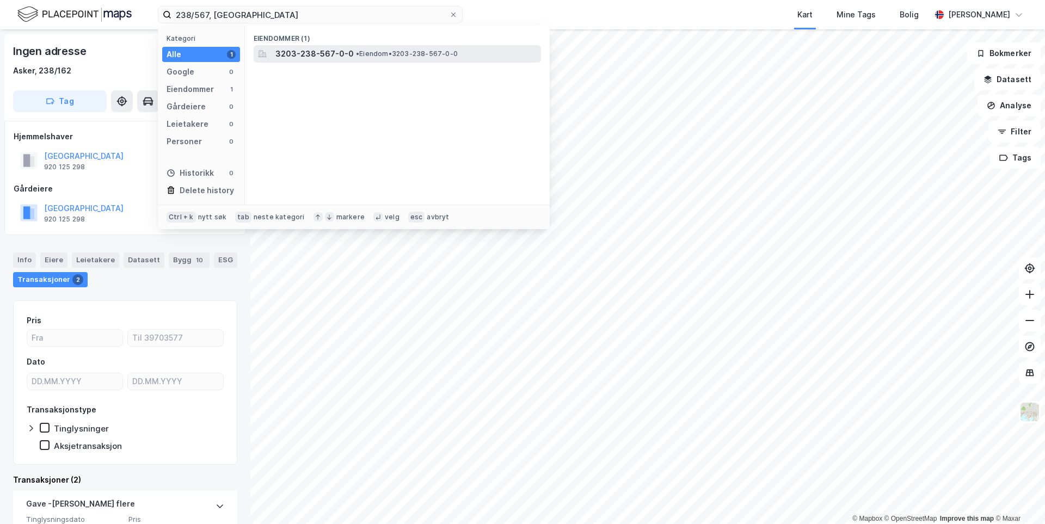
click at [299, 51] on span "3203-238-567-0-0" at bounding box center [315, 53] width 78 height 13
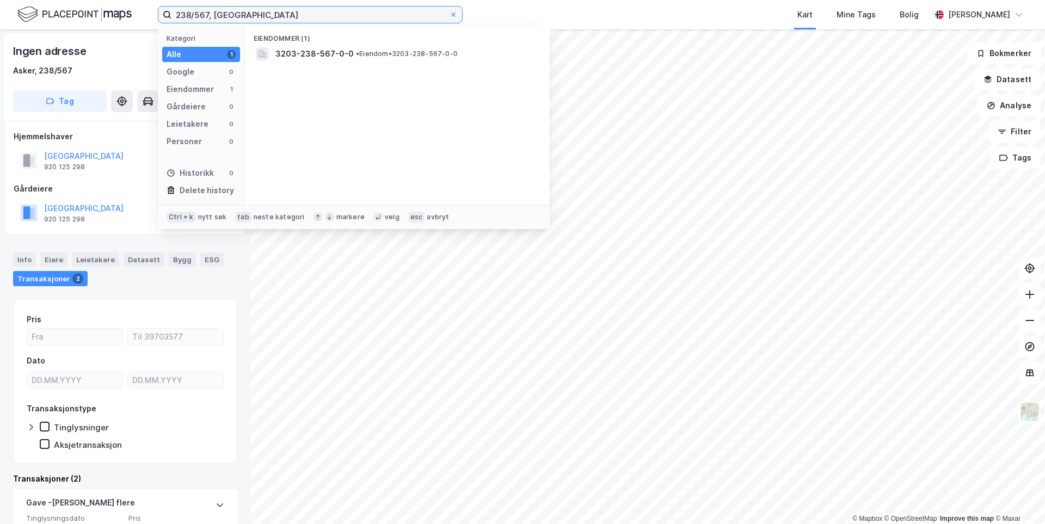
drag, startPoint x: 208, startPoint y: 16, endPoint x: 208, endPoint y: 38, distance: 21.8
click at [208, 17] on input "238/567, asker" at bounding box center [311, 15] width 278 height 16
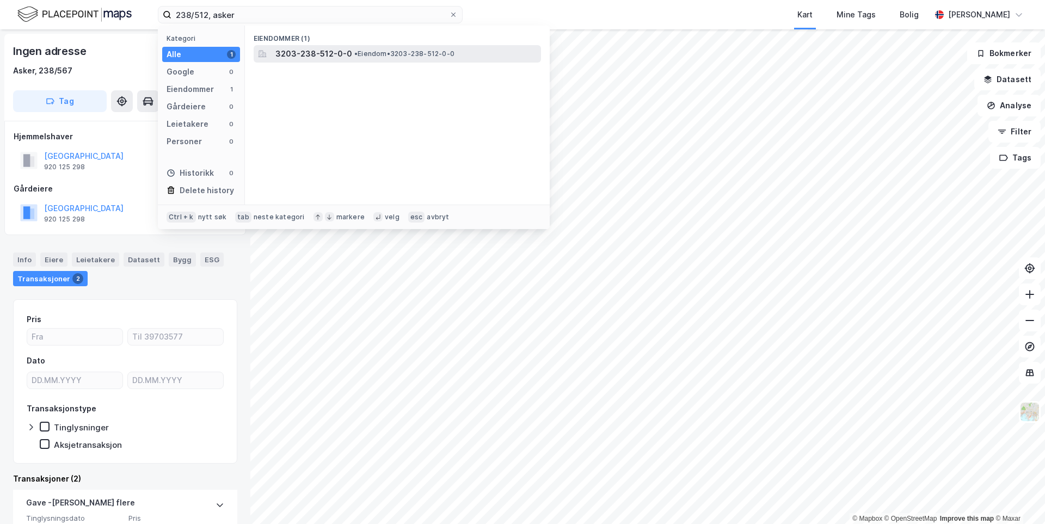
click at [282, 53] on span "3203-238-512-0-0" at bounding box center [314, 53] width 77 height 13
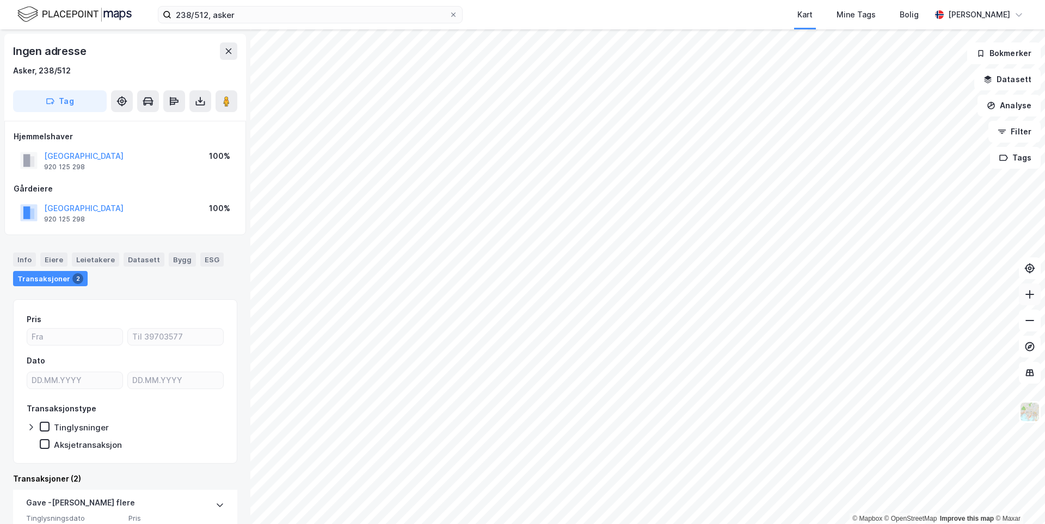
click at [1034, 298] on icon at bounding box center [1030, 294] width 11 height 11
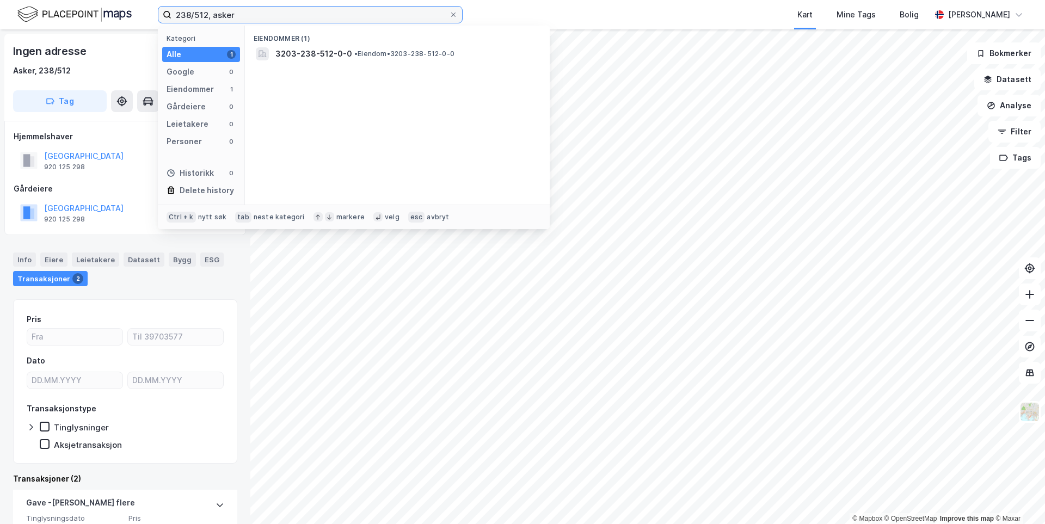
drag, startPoint x: 206, startPoint y: 13, endPoint x: 207, endPoint y: 27, distance: 13.7
click at [206, 14] on input "238/512, asker" at bounding box center [311, 15] width 278 height 16
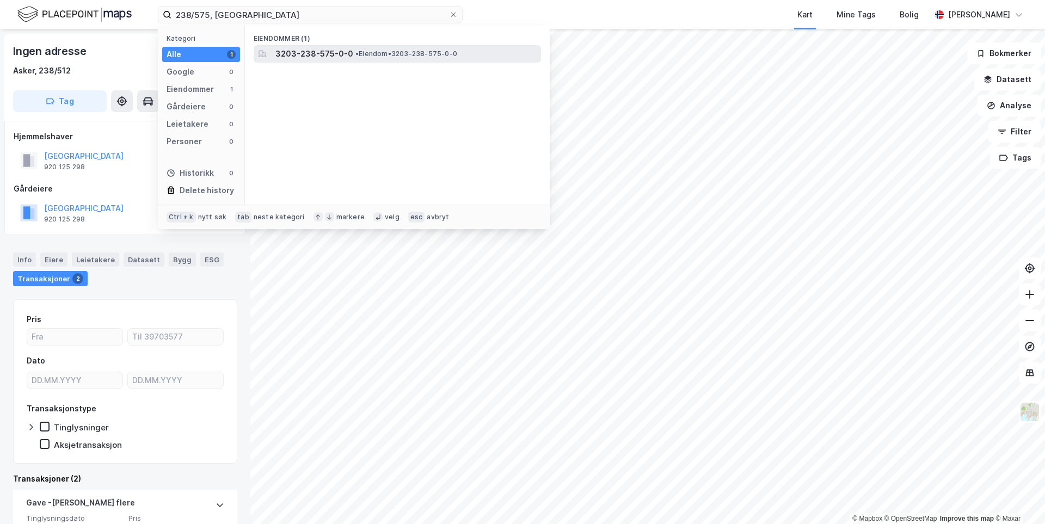
click at [280, 48] on span "3203-238-575-0-0" at bounding box center [315, 53] width 78 height 13
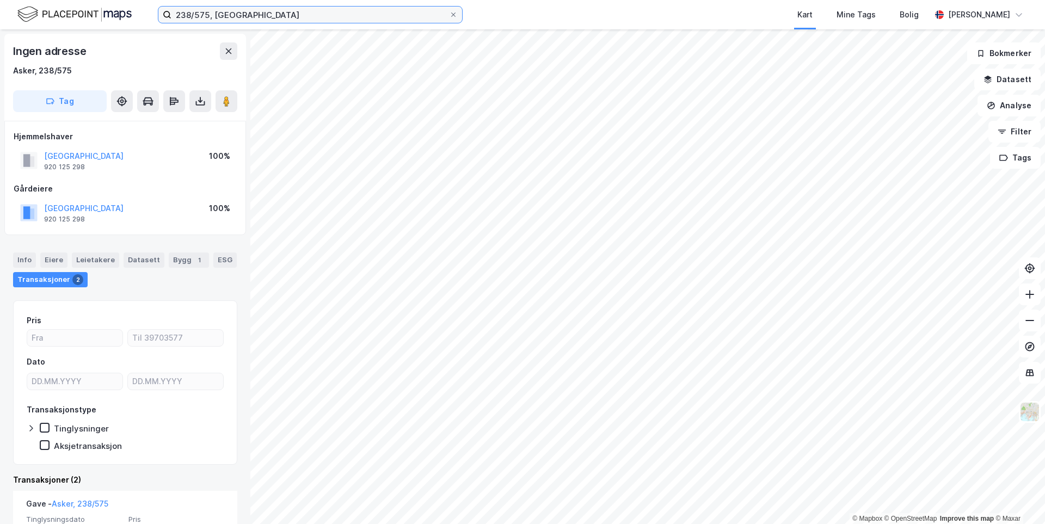
drag, startPoint x: 207, startPoint y: 14, endPoint x: 209, endPoint y: 23, distance: 9.3
click at [207, 15] on input "238/575, asker" at bounding box center [311, 15] width 278 height 16
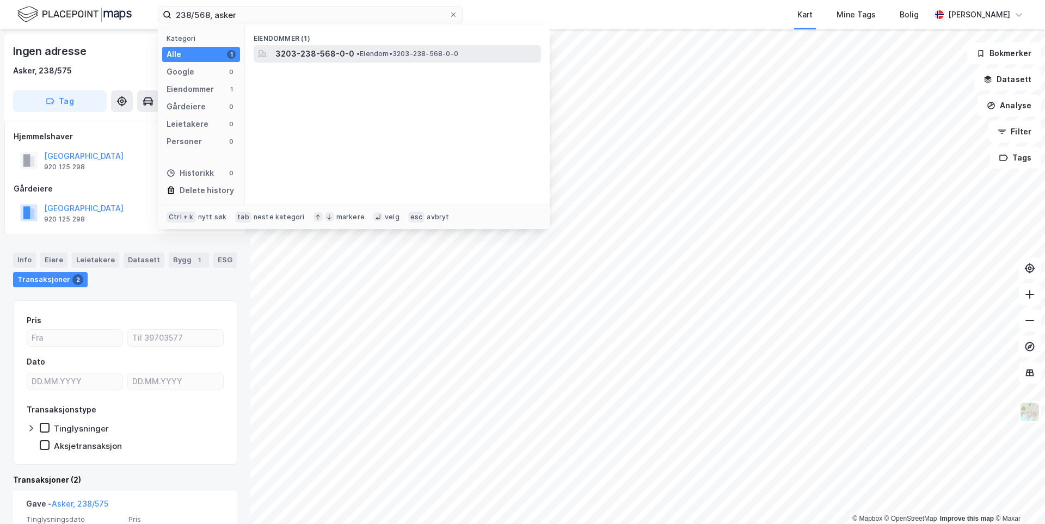
click at [296, 56] on span "3203-238-568-0-0" at bounding box center [315, 53] width 79 height 13
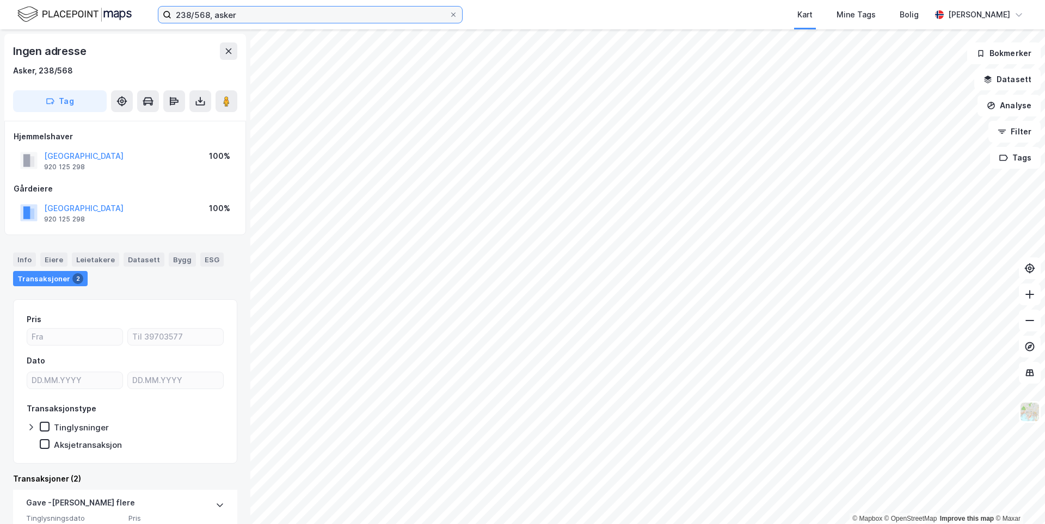
click at [209, 11] on input "238/568, asker" at bounding box center [311, 15] width 278 height 16
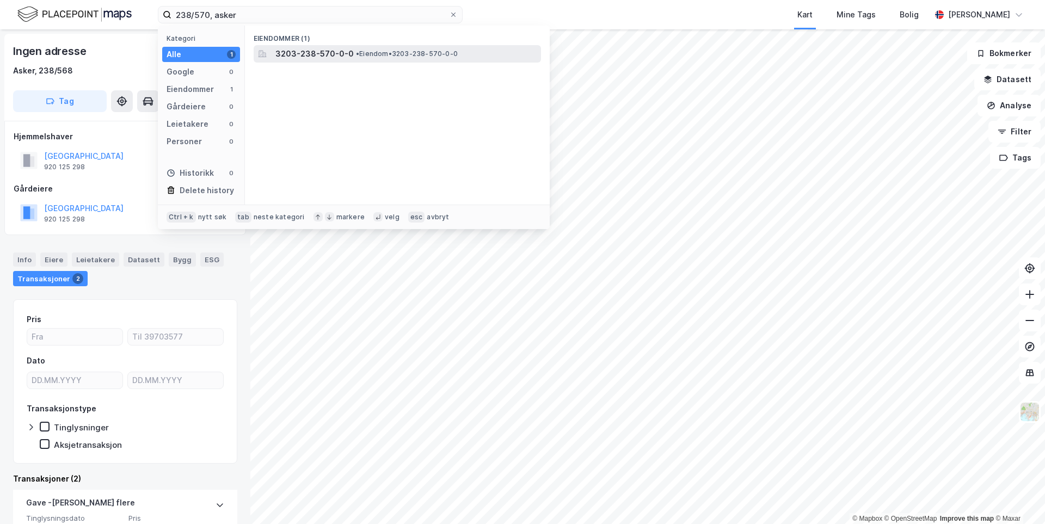
click at [314, 54] on span "3203-238-570-0-0" at bounding box center [315, 53] width 78 height 13
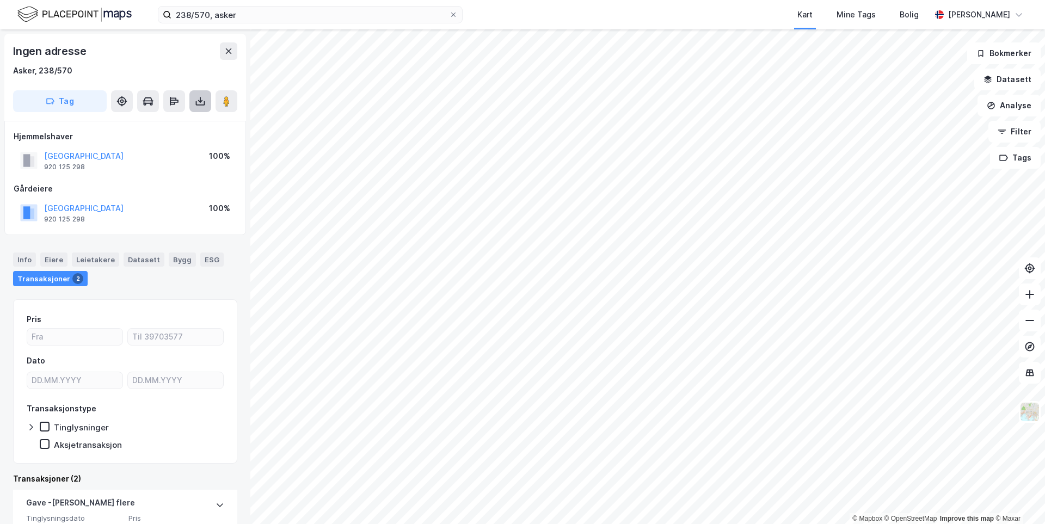
click at [192, 107] on button at bounding box center [200, 101] width 22 height 22
click at [187, 120] on div "Last ned grunnbok" at bounding box center [153, 122] width 116 height 17
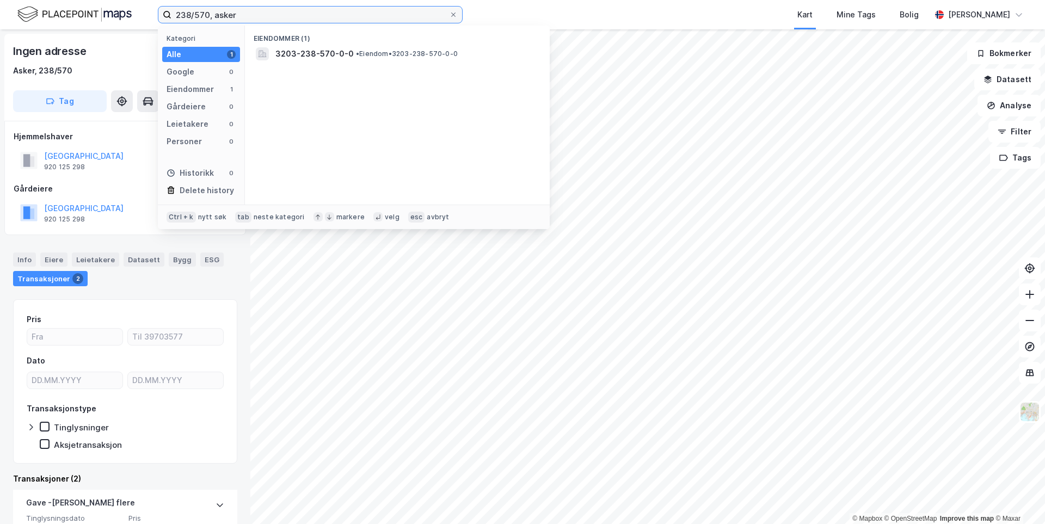
click at [207, 16] on input "238/570, asker" at bounding box center [311, 15] width 278 height 16
type input "238/568, asker"
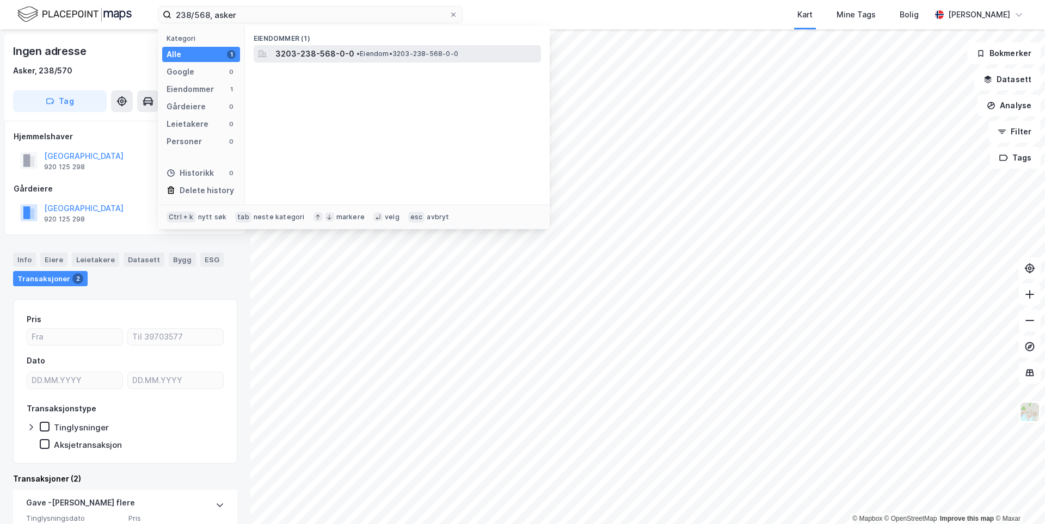
click at [326, 48] on span "3203-238-568-0-0" at bounding box center [315, 53] width 79 height 13
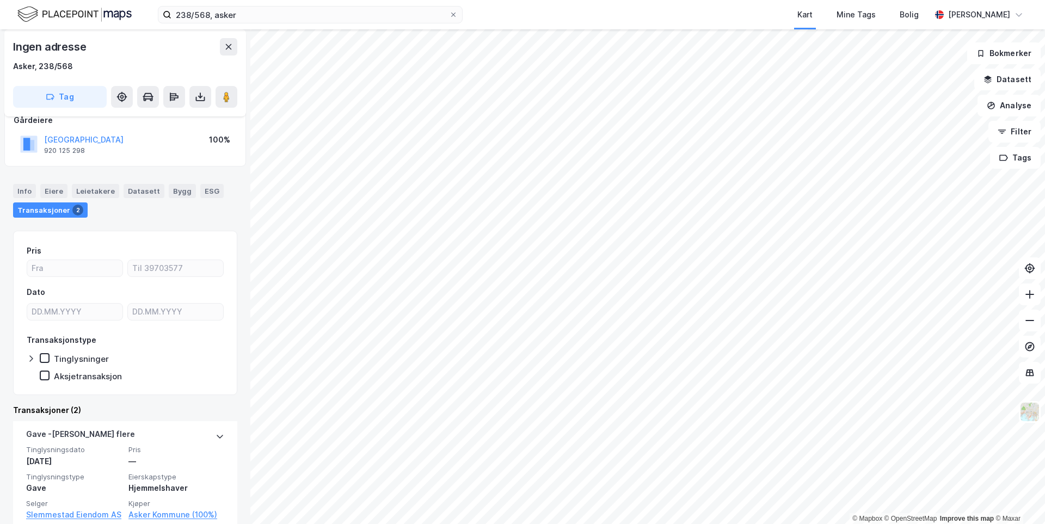
scroll to position [54, 0]
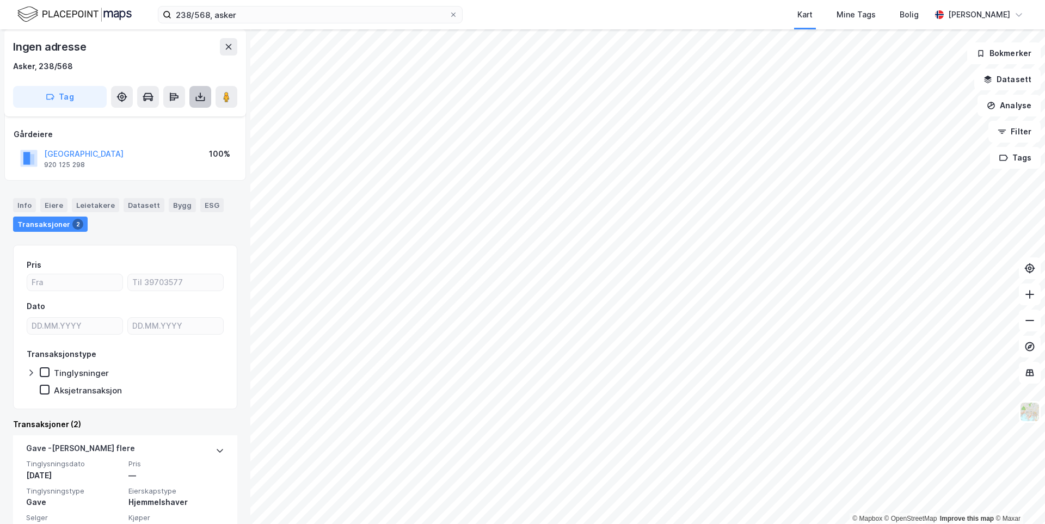
click at [193, 99] on button at bounding box center [200, 97] width 22 height 22
click at [192, 122] on div "Last ned grunnbok" at bounding box center [153, 118] width 116 height 17
